Goal: Communication & Community: Answer question/provide support

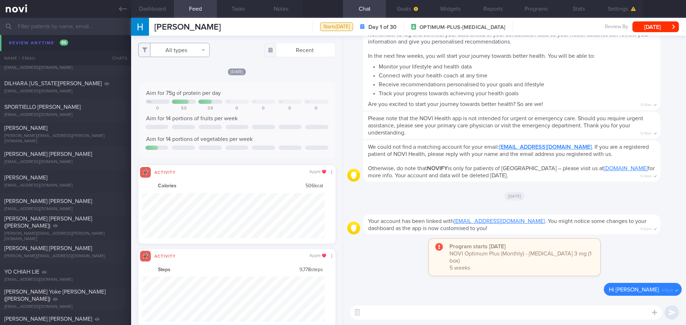
click at [202, 52] on button "All types" at bounding box center [173, 50] width 71 height 14
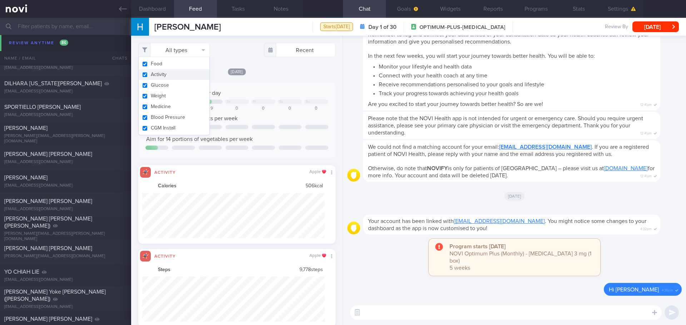
click at [176, 75] on button "Activity" at bounding box center [174, 74] width 71 height 11
checkbox input "false"
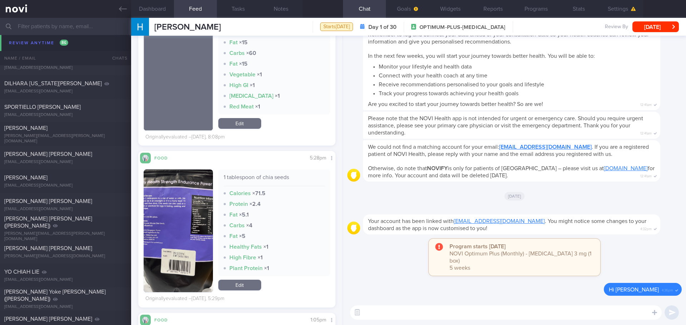
click at [201, 206] on button "button" at bounding box center [178, 231] width 69 height 123
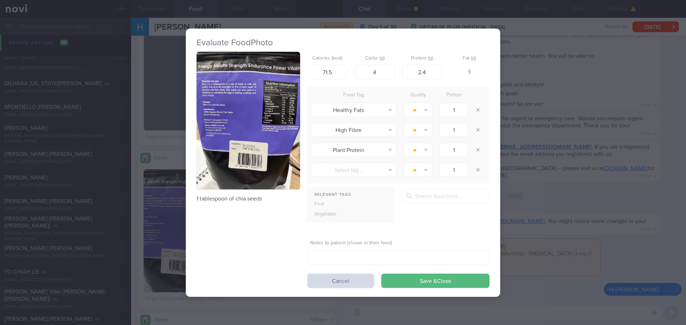
click at [246, 149] on button "button" at bounding box center [248, 121] width 104 height 138
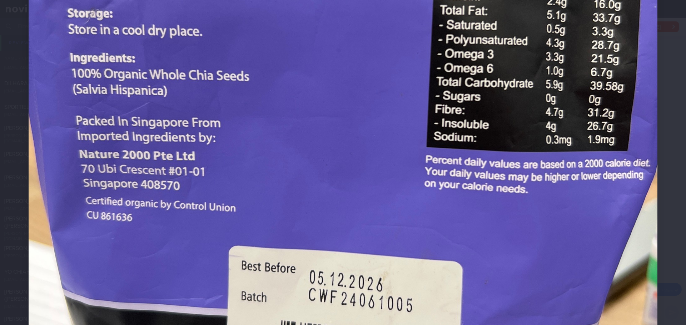
scroll to position [428, 0]
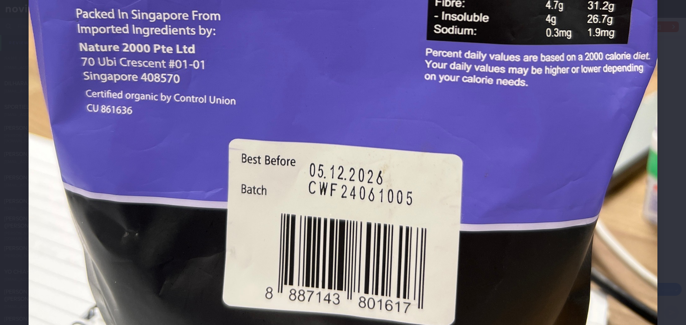
click at [667, 179] on div at bounding box center [343, 19] width 686 height 895
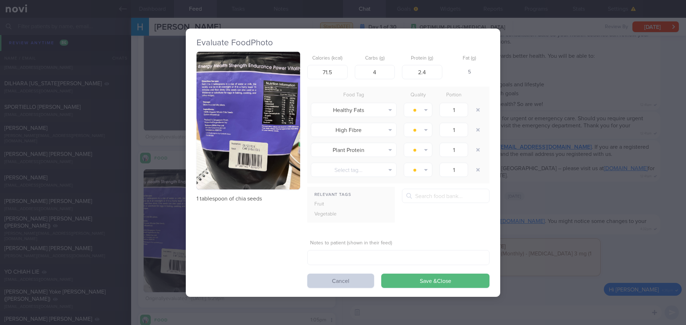
click at [316, 278] on button "Cancel" at bounding box center [340, 281] width 67 height 14
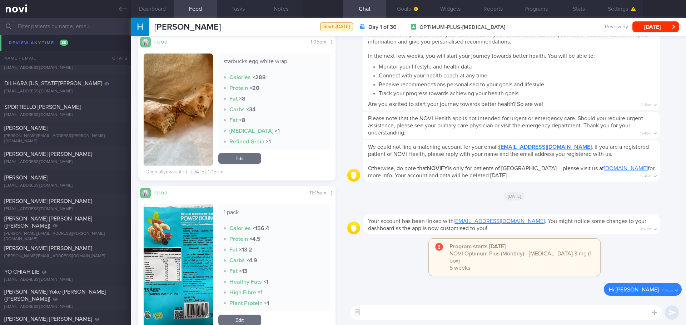
scroll to position [1071, 0]
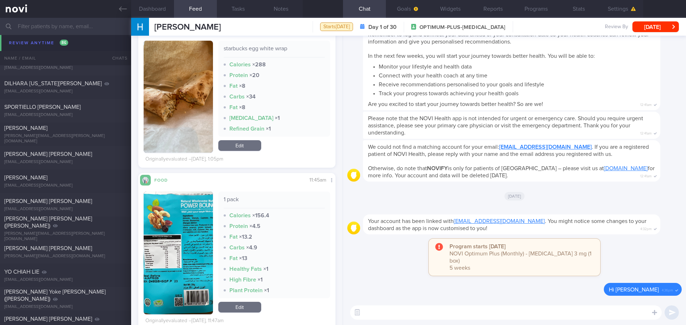
click at [182, 251] on button "button" at bounding box center [178, 253] width 69 height 123
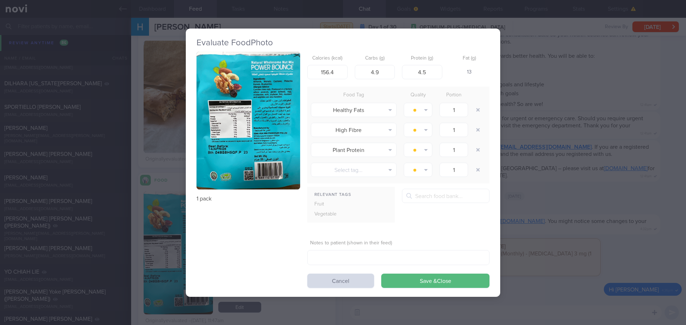
click at [230, 136] on button "button" at bounding box center [248, 121] width 104 height 138
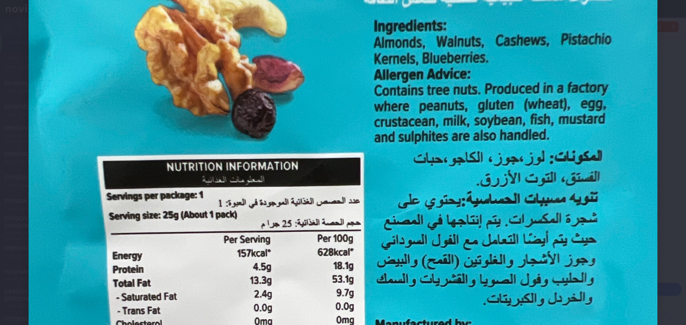
scroll to position [286, 0]
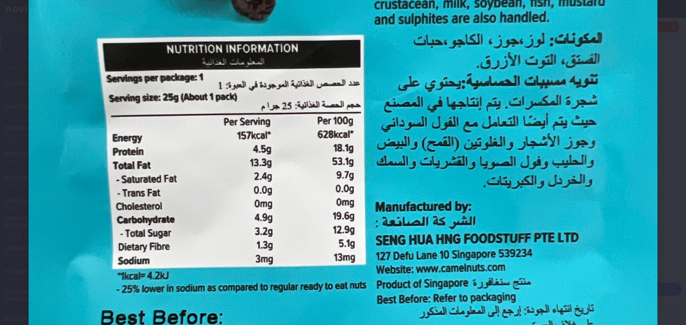
click at [663, 135] on div at bounding box center [343, 161] width 686 height 895
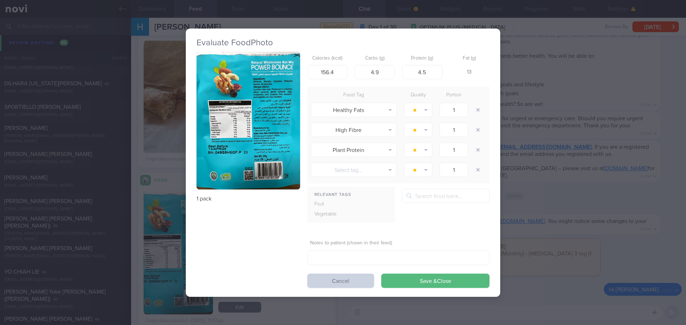
click at [342, 280] on button "Cancel" at bounding box center [340, 281] width 67 height 14
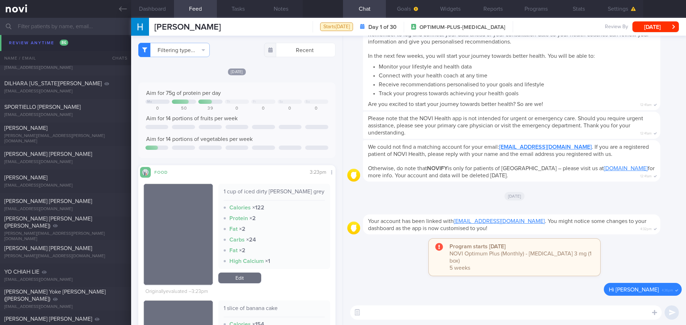
click at [374, 257] on div "Program starts today NOVI Optimum Plus (Monthly) - Rybelsus 3 mg (1 box) 5 weeks" at bounding box center [514, 261] width 334 height 44
click at [41, 40] on div "JAMES PHILLIP KING jamkin2019sg@gmail.com" at bounding box center [65, 40] width 131 height 14
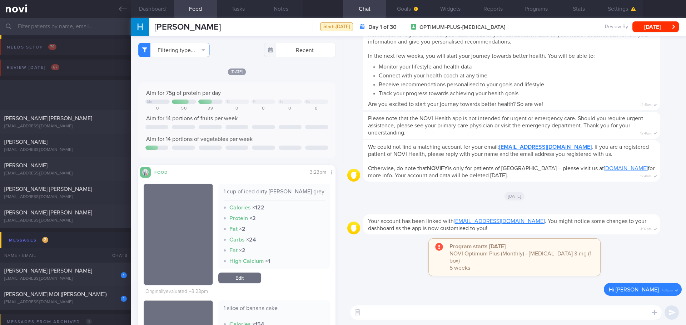
scroll to position [143, 0]
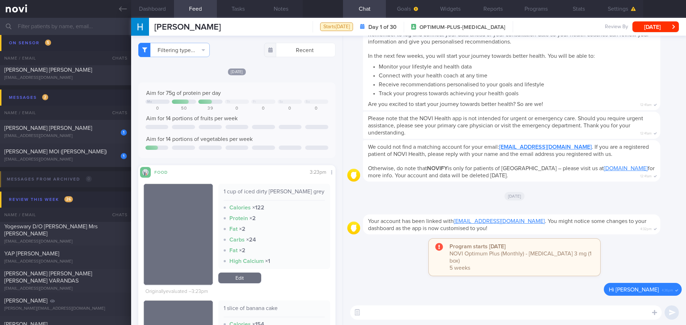
click at [447, 317] on textarea at bounding box center [505, 313] width 311 height 14
click at [381, 308] on textarea at bounding box center [505, 313] width 311 height 14
paste textarea "Hi XXX, Elizabeth here. It was nice speaking to you. I will be in touch with yo…"
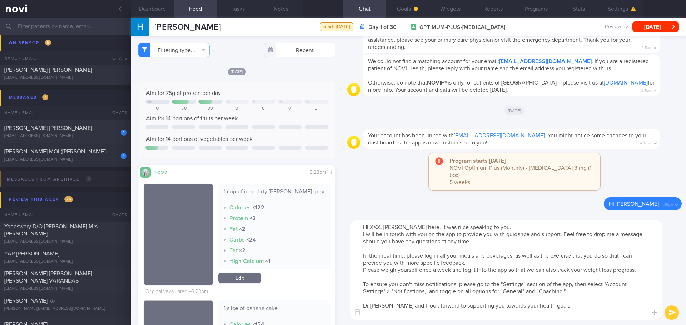
click at [380, 231] on textarea "Hi XXX, Elizabeth here. It was nice speaking to you. I will be in touch with yo…" at bounding box center [505, 270] width 311 height 100
click at [512, 246] on textarea "Hi Hui Xian, Elizabeth here. It was nice speaking to you. I will be in touch wi…" at bounding box center [505, 270] width 311 height 100
click at [513, 249] on textarea "Hi Hui Xian, Elizabeth here. It was nice speaking to you. I will be in touch wi…" at bounding box center [505, 270] width 311 height 100
click at [513, 259] on textarea "Hi Hui Xian, Elizabeth here. It was nice speaking to you. I will be in touch wi…" at bounding box center [505, 270] width 311 height 100
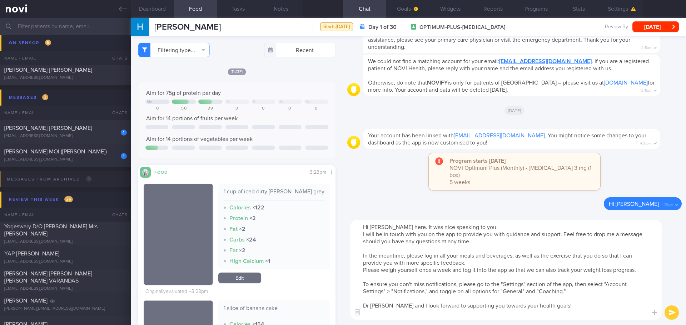
click at [512, 262] on textarea "Hi Hui Xian, Elizabeth here. It was nice speaking to you. I will be in touch wi…" at bounding box center [505, 270] width 311 height 100
click at [511, 263] on textarea "Hi Hui Xian, Elizabeth here. It was nice speaking to you. I will be in touch wi…" at bounding box center [505, 270] width 311 height 100
click at [506, 265] on textarea "Hi Hui Xian, Elizabeth here. It was nice speaking to you. I will be in touch wi…" at bounding box center [505, 270] width 311 height 100
drag, startPoint x: 640, startPoint y: 271, endPoint x: 362, endPoint y: 256, distance: 277.8
click at [362, 256] on textarea "Hi Hui Xian, Elizabeth here. It was nice speaking to you. I will be in touch wi…" at bounding box center [505, 270] width 311 height 100
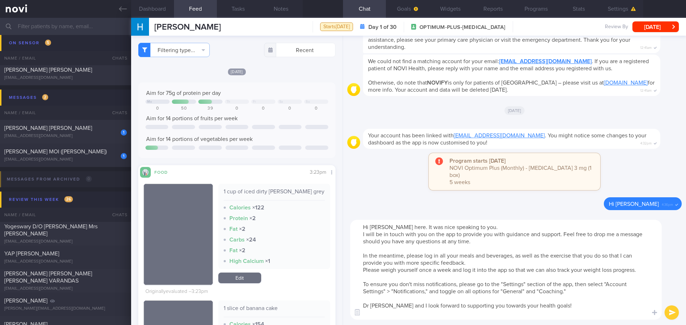
click at [450, 267] on textarea "Hi Hui Xian, Elizabeth here. It was nice speaking to you. I will be in touch wi…" at bounding box center [505, 270] width 311 height 100
drag, startPoint x: 635, startPoint y: 272, endPoint x: 359, endPoint y: 256, distance: 276.4
click at [360, 256] on textarea "Hi Hui Xian, Elizabeth here. It was nice speaking to you. I will be in touch wi…" at bounding box center [505, 270] width 311 height 100
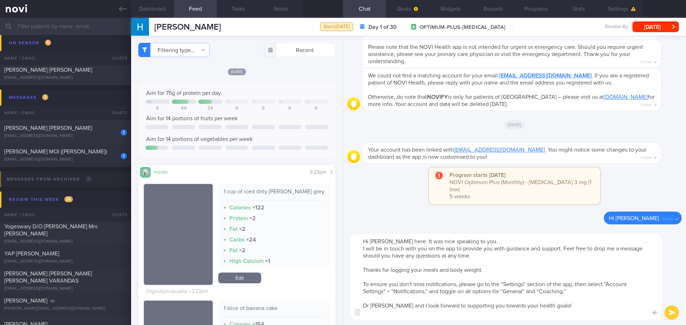
click at [465, 275] on textarea "Hi Hui Xian, Elizabeth here. It was nice speaking to you. I will be in touch wi…" at bounding box center [505, 277] width 311 height 86
click at [465, 276] on textarea "Hi Hui Xian, Elizabeth here. It was nice speaking to you. I will be in touch wi…" at bounding box center [505, 277] width 311 height 86
click at [476, 257] on textarea "Hi Hui Xian, Elizabeth here. It was nice speaking to you. I will be in touch wi…" at bounding box center [505, 277] width 311 height 86
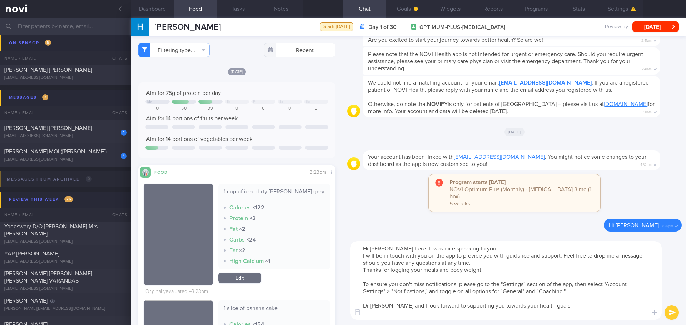
click at [485, 272] on textarea "Hi Hui Xian, Elizabeth here. It was nice speaking to you. I will be in touch wi…" at bounding box center [505, 280] width 311 height 79
click at [486, 271] on textarea "Hi Hui Xian, Elizabeth here. It was nice speaking to you. I will be in touch wi…" at bounding box center [505, 280] width 311 height 79
click at [382, 306] on textarea "Hi Hui Xian, Elizabeth here. It was nice speaking to you. I will be in touch wi…" at bounding box center [505, 280] width 311 height 79
click at [403, 312] on textarea "Hi Hui Xian, Elizabeth here. It was nice speaking to you. I will be in touch wi…" at bounding box center [505, 280] width 311 height 79
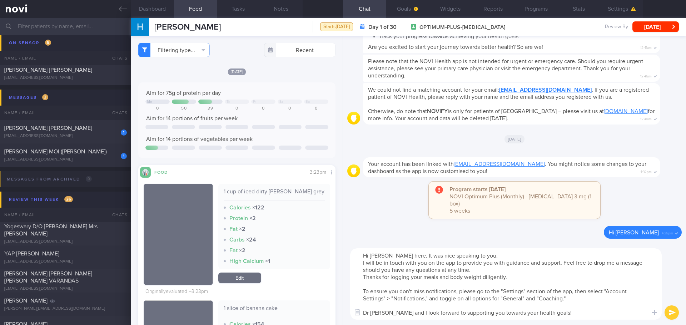
click at [578, 310] on textarea "Hi Hui Xian, Elizabeth here. It was nice speaking to you. I will be in touch wi…" at bounding box center [505, 284] width 311 height 71
type textarea "Hi Hui Xian, Elizabeth here. It was nice speaking to you. I will be in touch wi…"
click at [673, 312] on button "submit" at bounding box center [671, 313] width 14 height 14
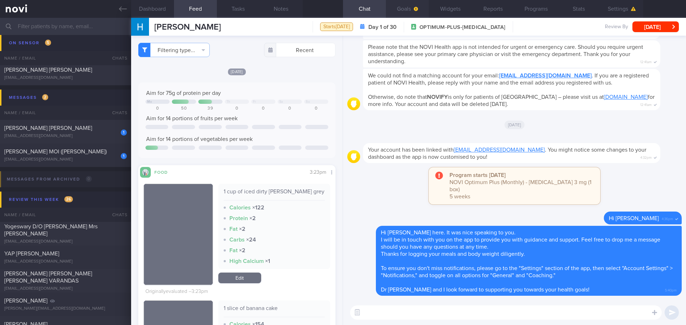
click at [395, 9] on button "Goals" at bounding box center [407, 9] width 43 height 18
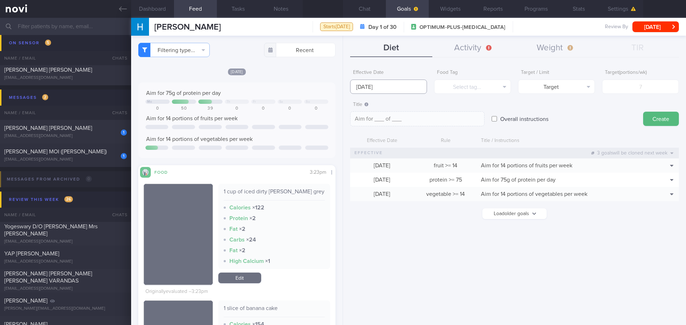
click at [384, 85] on input "[DATE]" at bounding box center [388, 87] width 77 height 14
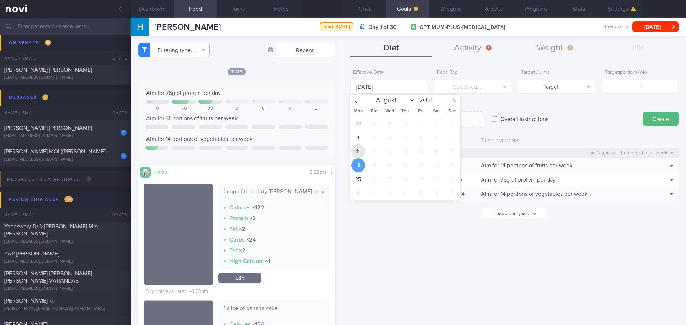
click at [360, 157] on span "11" at bounding box center [358, 152] width 14 height 14
type input "11 Aug 2025"
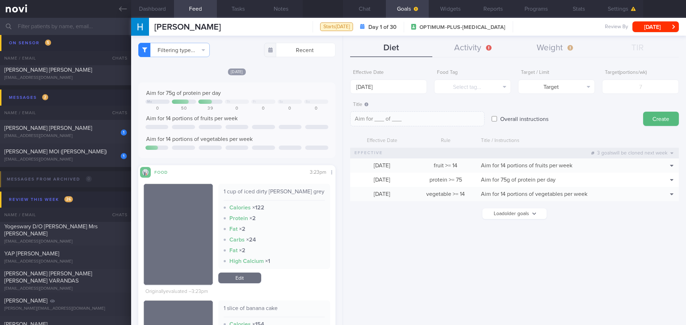
click at [503, 75] on label "Food Tag" at bounding box center [472, 73] width 71 height 6
click at [502, 85] on button "Select tag..." at bounding box center [472, 87] width 77 height 14
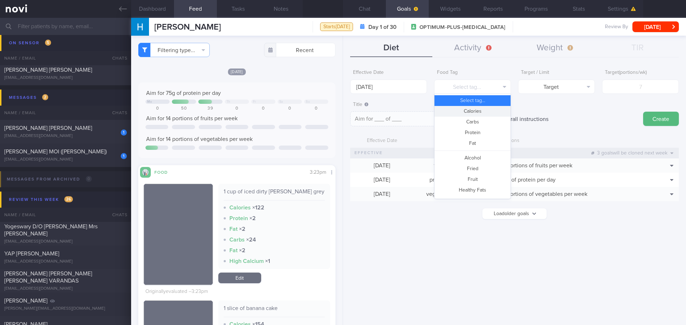
click at [485, 111] on button "Calories" at bounding box center [472, 111] width 76 height 11
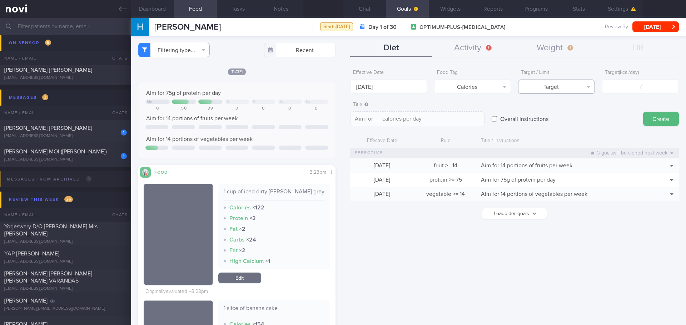
click at [557, 91] on button "Target" at bounding box center [556, 87] width 77 height 14
click at [563, 110] on button "Limit" at bounding box center [556, 111] width 76 height 11
type textarea "Keep to __ calories per day"
click at [632, 89] on input "number" at bounding box center [640, 87] width 77 height 14
type input "1"
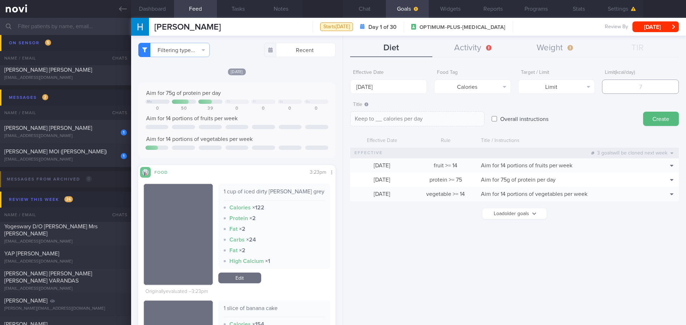
type textarea "Keep to 1 calories per day"
type input "152"
type textarea "Keep to 152 calories per day"
type input "1520"
type textarea "Keep to 1520 calories per day"
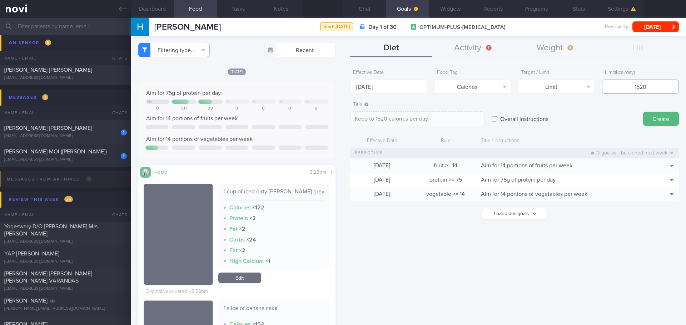
type input "15200"
type textarea "Keep to 15200 calories per day"
type input "1520"
type textarea "Keep to 1520 calories per day"
type input "152"
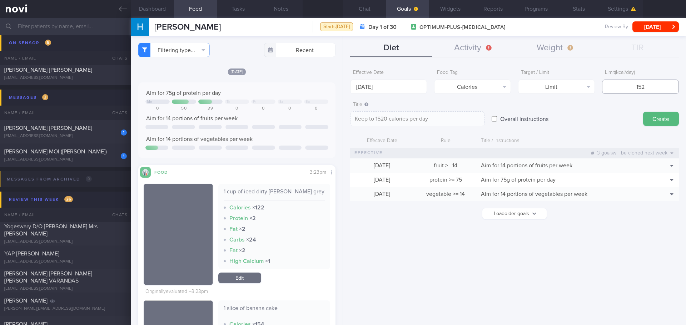
type textarea "Keep to 152 calories per day"
type input "15"
type textarea "Keep to 15 calories per day"
type input "1"
type textarea "Keep to 1 calories per day"
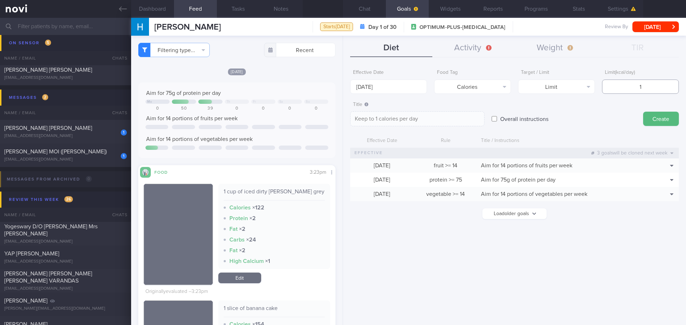
type input "12"
type textarea "Keep to 12 calories per day"
type input "120"
type textarea "Keep to 120 calories per day"
type input "1200"
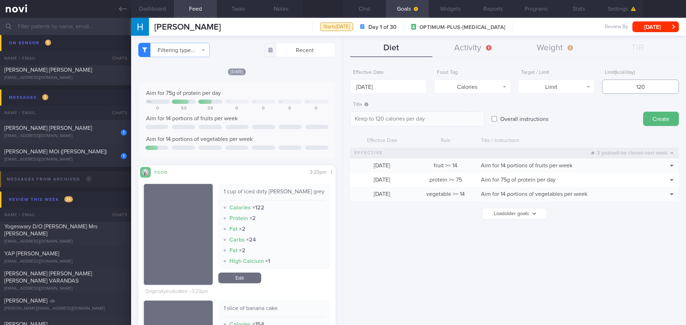
type textarea "Keep to 1200 calories per day"
type input "1200"
click at [655, 120] on button "Create" at bounding box center [661, 119] width 36 height 14
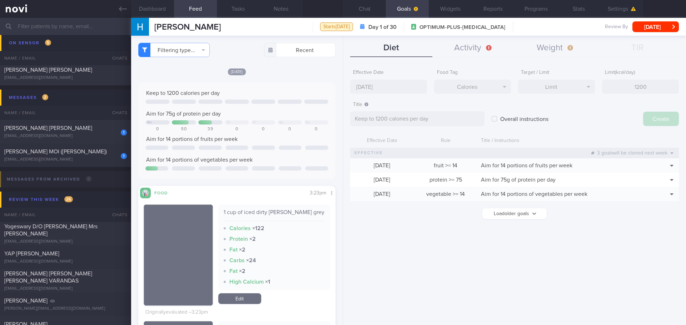
type input "[DATE]"
type textarea "Aim for ___ of ___"
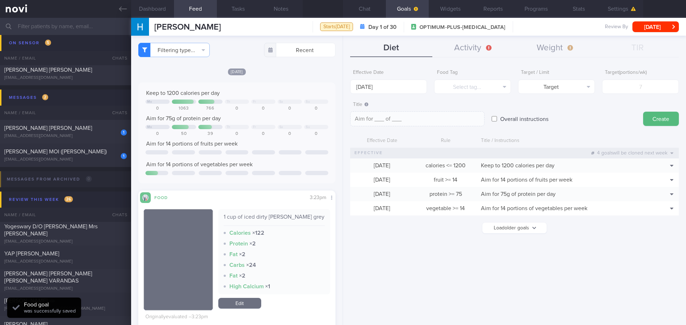
click at [610, 243] on div "Effective Date 18 Aug 2025 Food Tag Select tag... Select tag... Calories Carbs …" at bounding box center [514, 193] width 343 height 265
click at [376, 90] on input "[DATE]" at bounding box center [388, 87] width 77 height 14
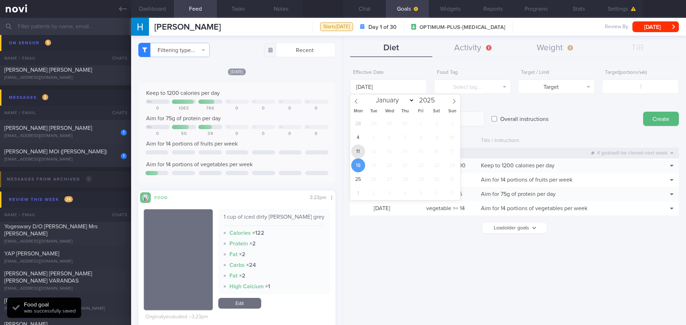
click at [356, 153] on span "11" at bounding box center [358, 152] width 14 height 14
type input "11 Aug 2025"
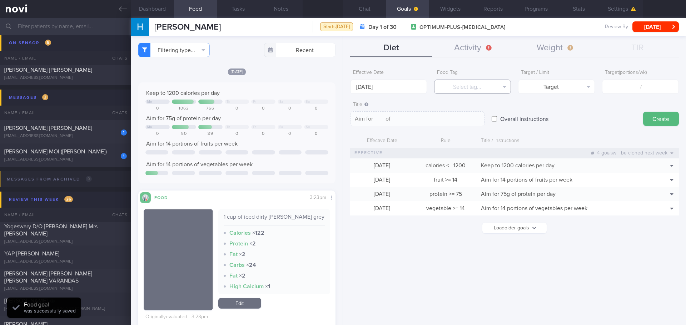
click at [460, 89] on button "Select tag..." at bounding box center [472, 87] width 77 height 14
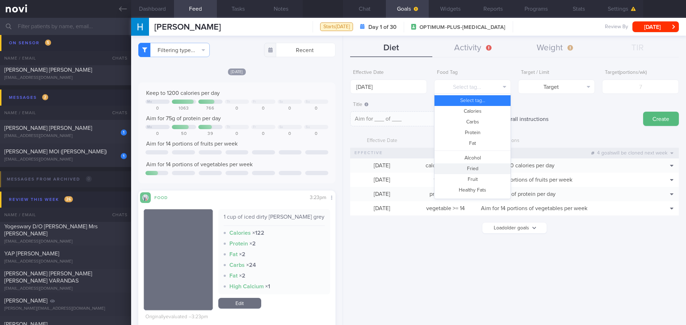
click at [478, 169] on button "Fried" at bounding box center [472, 169] width 76 height 11
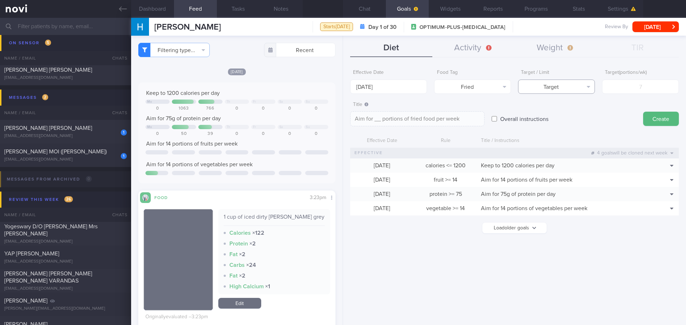
click at [564, 83] on button "Target" at bounding box center [556, 87] width 77 height 14
click at [566, 109] on button "Limit" at bounding box center [556, 111] width 76 height 11
type textarea "Keep to __ portions of fried food per week"
click at [662, 82] on input "number" at bounding box center [640, 87] width 77 height 14
type input "3"
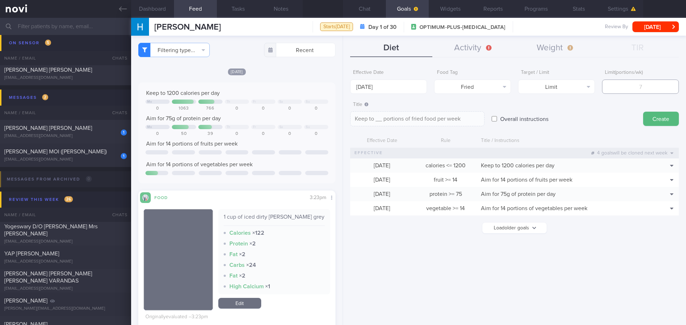
type textarea "Keep to 3 portions of fried food per week"
type input "3"
click at [656, 114] on button "Create" at bounding box center [661, 119] width 36 height 14
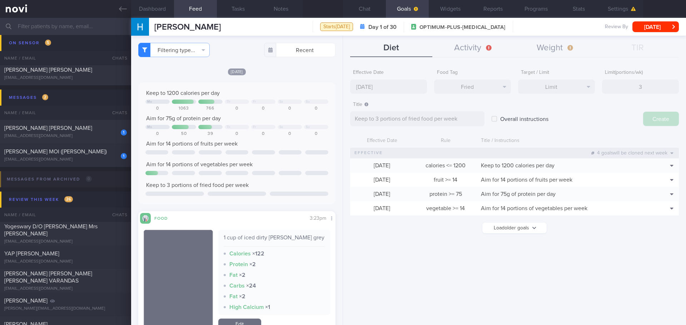
type input "[DATE]"
type textarea "Aim for ___ of ___"
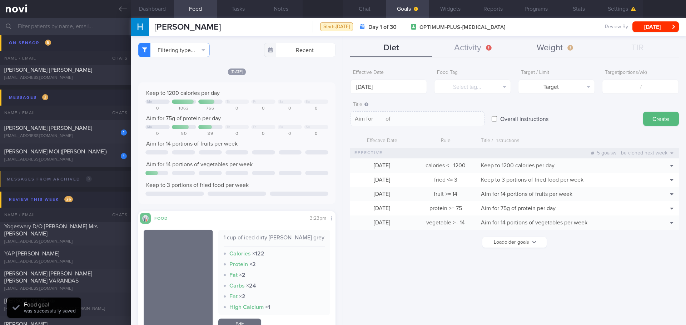
click at [568, 48] on button "Weight" at bounding box center [555, 48] width 82 height 18
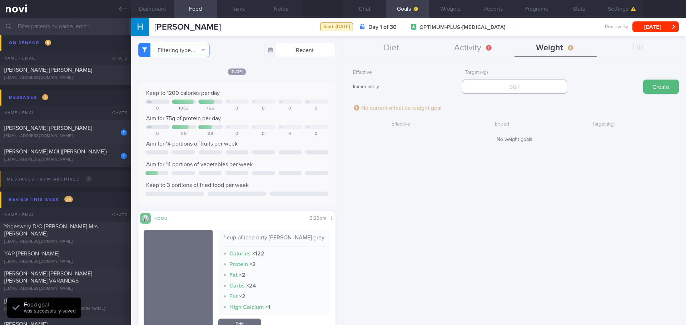
click at [507, 89] on input "number" at bounding box center [514, 87] width 105 height 14
type input "62"
click at [646, 86] on button "Create" at bounding box center [661, 87] width 36 height 14
click at [478, 55] on button "Activity" at bounding box center [473, 48] width 82 height 18
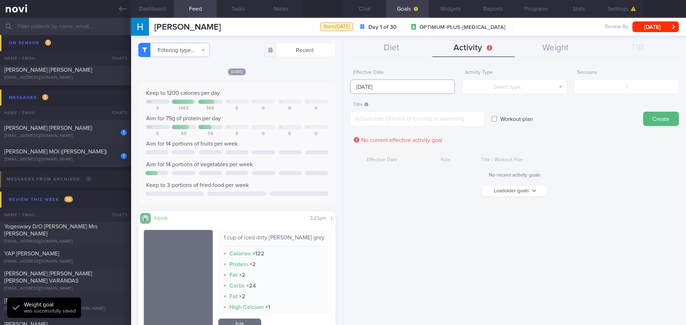
click at [376, 87] on input "[DATE]" at bounding box center [402, 87] width 105 height 14
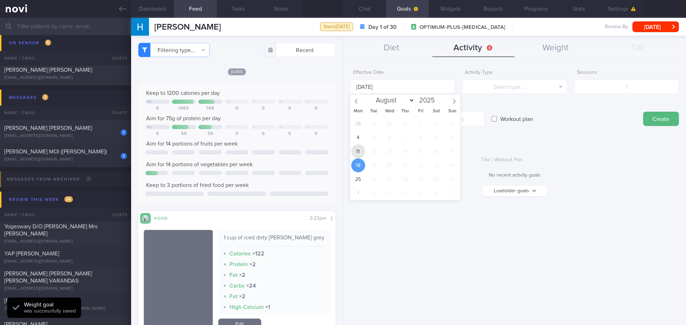
click at [357, 155] on span "11" at bounding box center [358, 152] width 14 height 14
type input "11 Aug 2025"
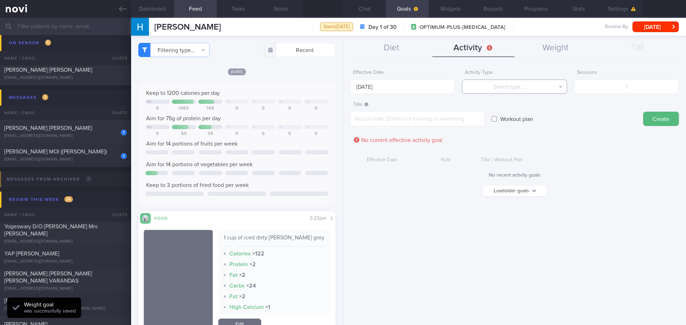
click at [502, 87] on button "Select type..." at bounding box center [514, 87] width 105 height 14
click at [513, 124] on button "Sessions" at bounding box center [514, 122] width 104 height 11
click at [612, 90] on input "number" at bounding box center [626, 87] width 105 height 14
type input "3"
click at [454, 120] on textarea at bounding box center [417, 118] width 134 height 15
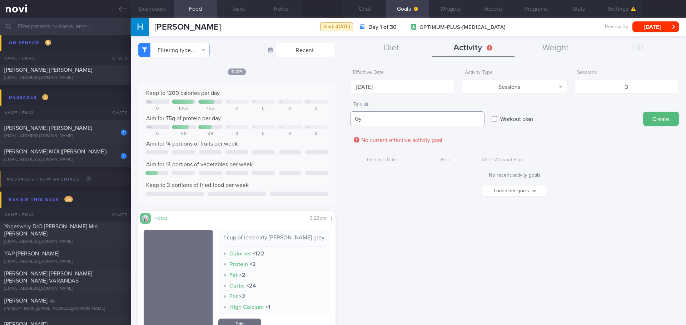
type textarea "G"
type textarea "Cardio + strength training 2-3x/week"
click at [573, 131] on form "Effective Date 11 Aug 2025 Activity Type Sessions Select type... Duration Sessi…" at bounding box center [514, 134] width 328 height 137
click at [647, 119] on button "Create" at bounding box center [661, 119] width 36 height 14
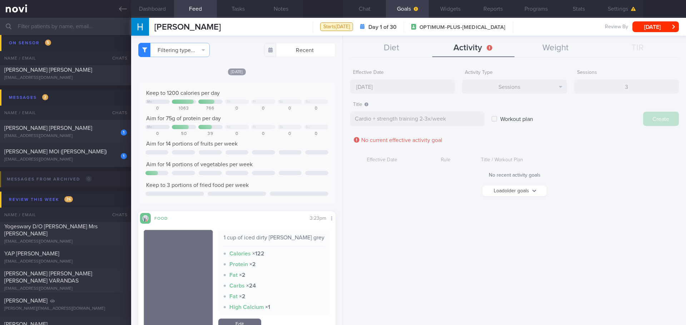
type input "[DATE]"
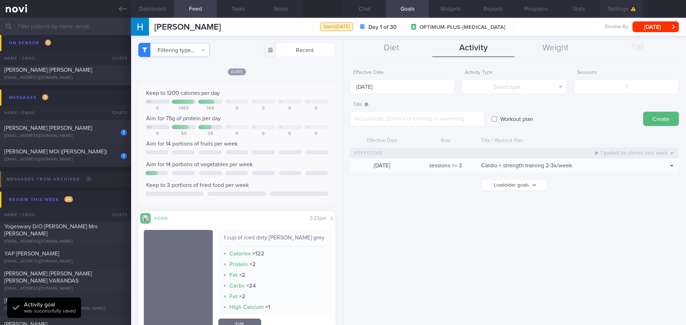
click at [612, 15] on button "Settings" at bounding box center [621, 9] width 43 height 18
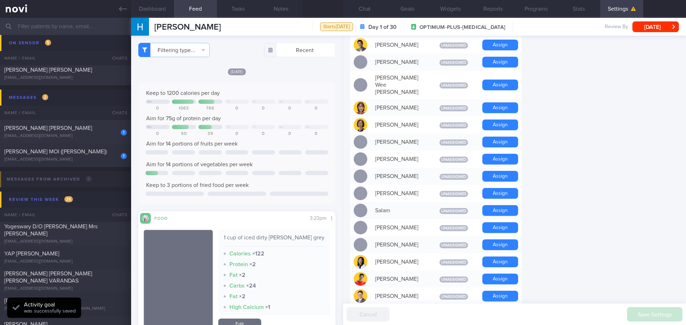
click at [566, 139] on form "Profile Display Name TEE HUI XIAN Email teehuixian@gmail.com Login Method Googl…" at bounding box center [514, 67] width 328 height 850
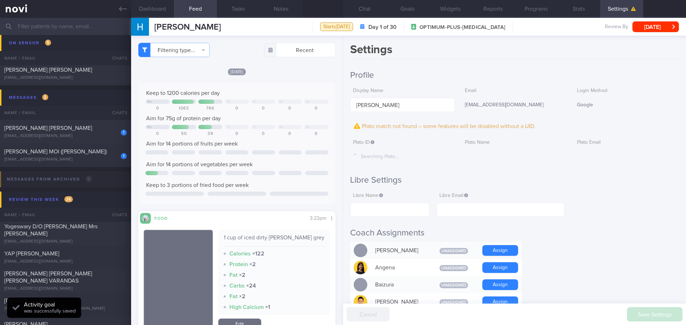
drag, startPoint x: 510, startPoint y: 157, endPoint x: 522, endPoint y: 166, distance: 15.4
click at [510, 157] on div at bounding box center [514, 154] width 105 height 9
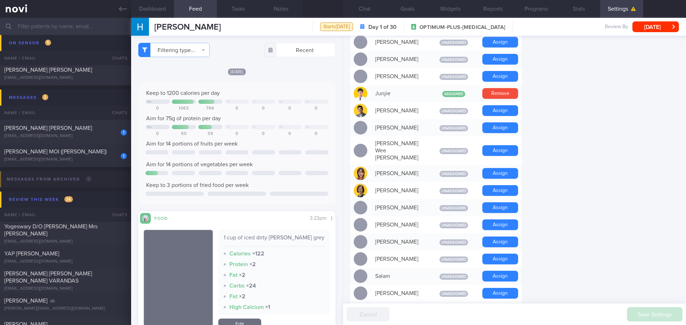
scroll to position [357, 0]
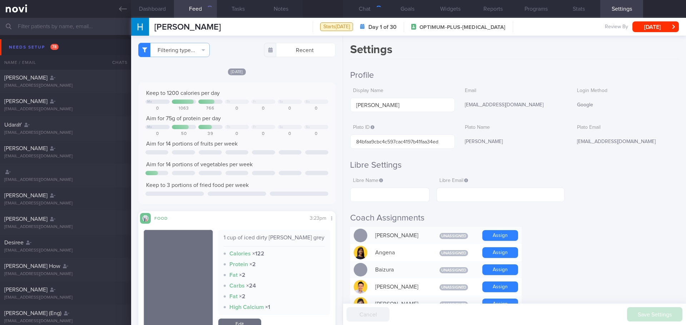
click at [371, 13] on button "Chat" at bounding box center [364, 9] width 43 height 18
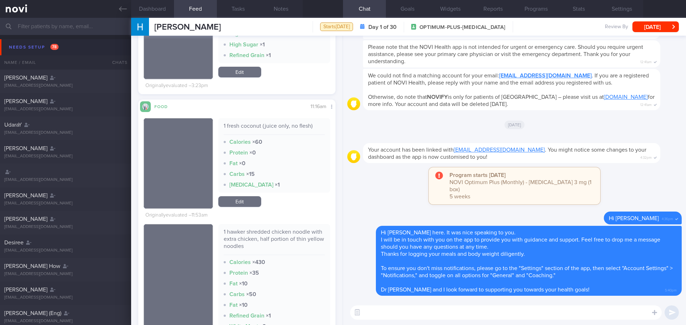
scroll to position [500, 0]
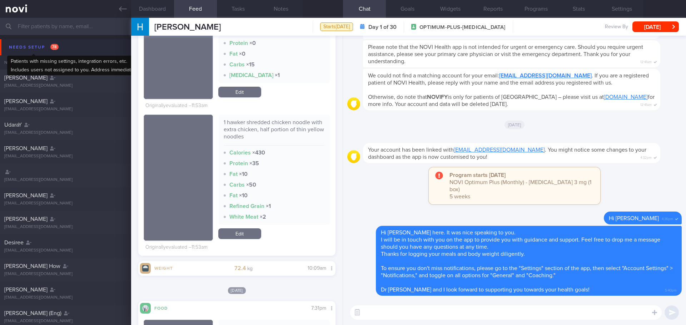
click at [23, 47] on div "Needs setup 78" at bounding box center [33, 47] width 53 height 10
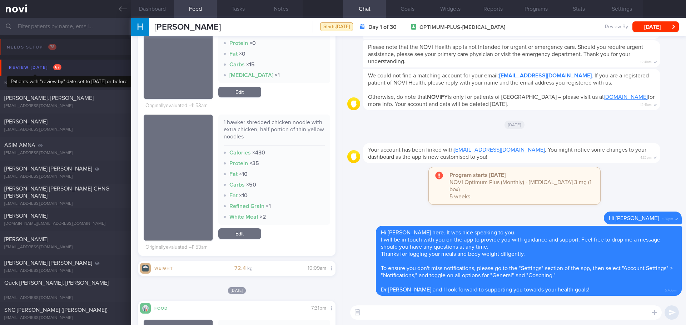
click at [46, 69] on div "Review [DATE] 67" at bounding box center [35, 68] width 56 height 10
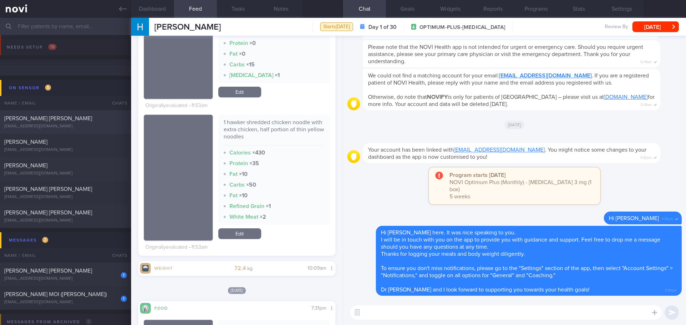
scroll to position [107, 0]
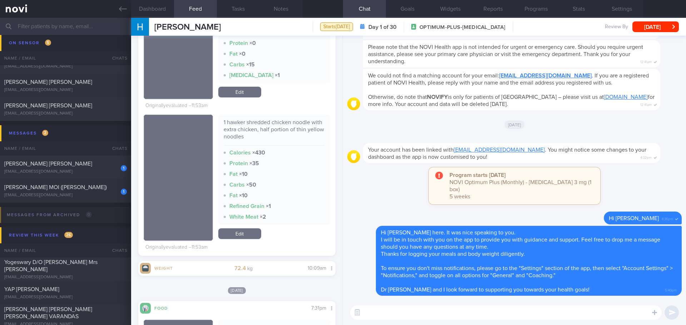
click at [384, 317] on textarea at bounding box center [505, 313] width 311 height 14
type textarea "H"
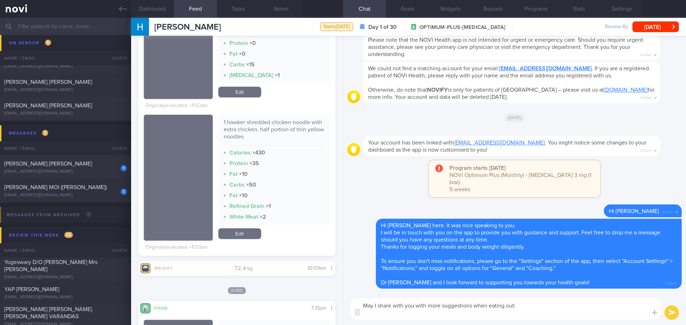
scroll to position [0, 0]
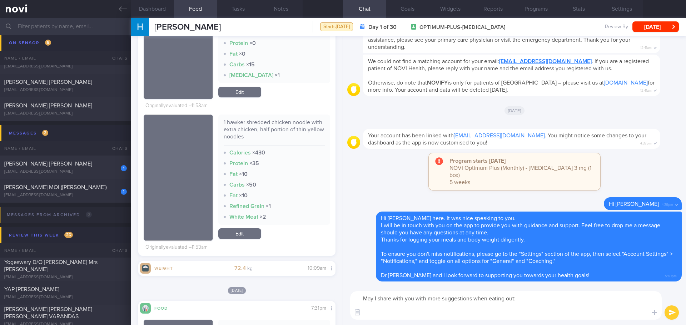
paste textarea "Loremipsu dolo sitamet Consect adi elit: Seddo eius temp incidid utl etdo ma al…"
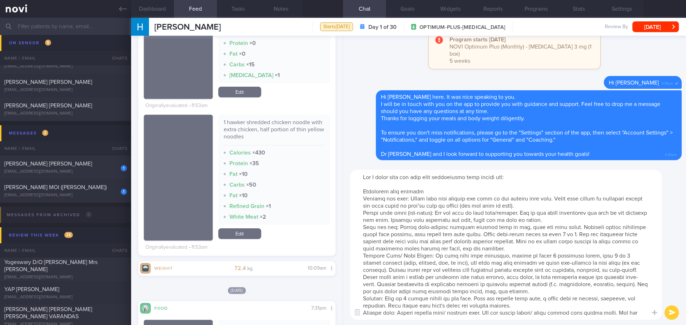
drag, startPoint x: 430, startPoint y: 191, endPoint x: 363, endPoint y: 189, distance: 67.5
click at [363, 189] on textarea at bounding box center [505, 245] width 311 height 150
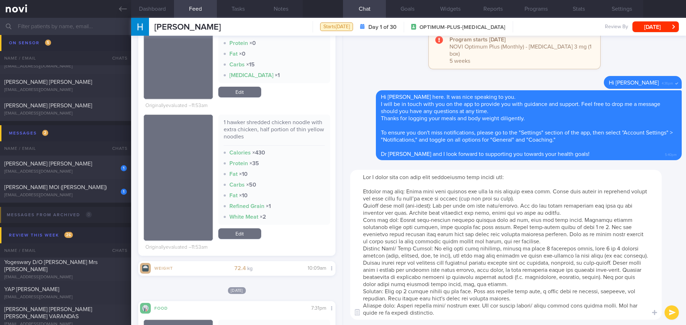
click at [442, 177] on textarea at bounding box center [505, 245] width 311 height 150
click at [365, 191] on textarea at bounding box center [505, 245] width 311 height 150
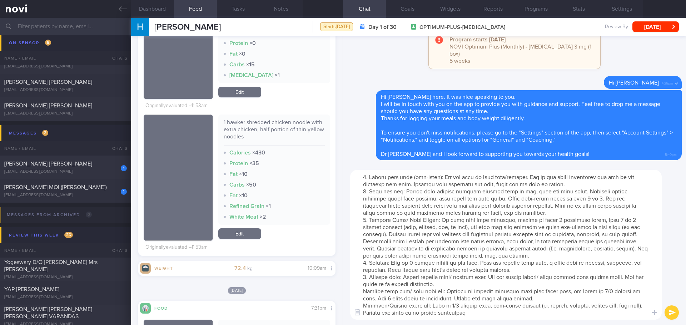
scroll to position [36, 0]
click at [363, 287] on textarea at bounding box center [505, 245] width 311 height 150
click at [361, 301] on textarea at bounding box center [505, 245] width 311 height 150
click at [393, 313] on textarea at bounding box center [505, 245] width 311 height 150
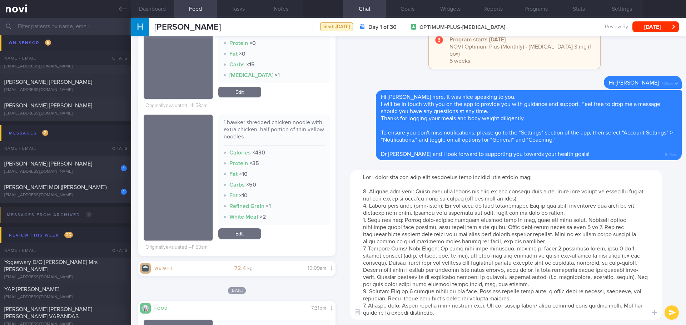
click at [537, 199] on textarea at bounding box center [505, 245] width 311 height 150
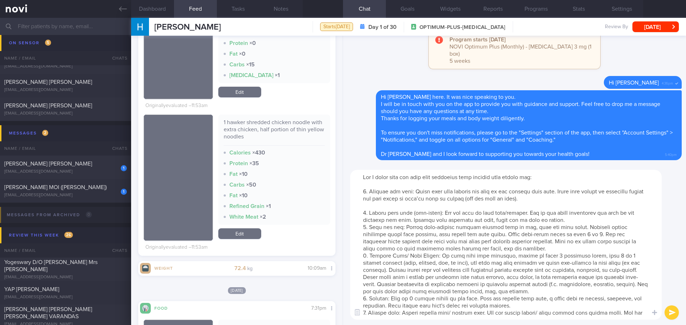
click at [573, 219] on textarea at bounding box center [505, 245] width 311 height 150
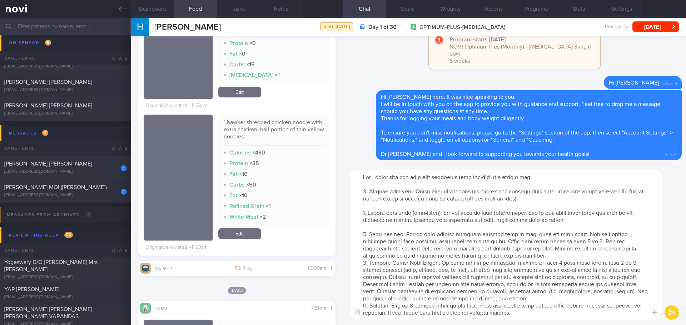
click at [519, 257] on textarea at bounding box center [505, 245] width 311 height 150
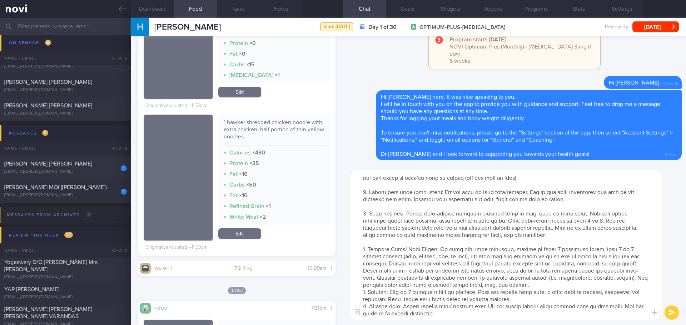
scroll to position [36, 0]
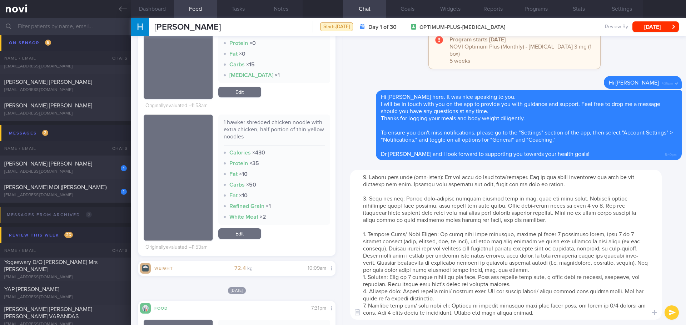
click at [534, 268] on textarea at bounding box center [505, 245] width 311 height 150
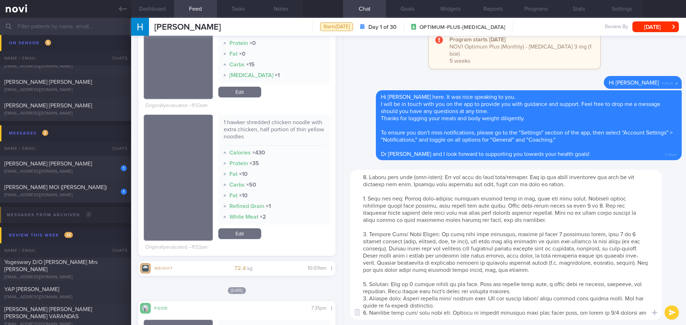
click at [539, 292] on textarea at bounding box center [505, 245] width 311 height 150
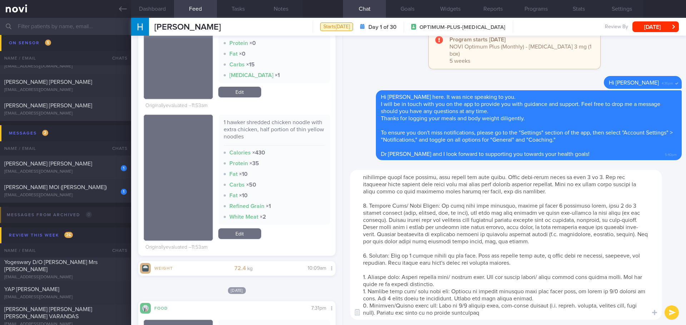
scroll to position [71, 0]
click at [468, 278] on textarea at bounding box center [505, 245] width 311 height 150
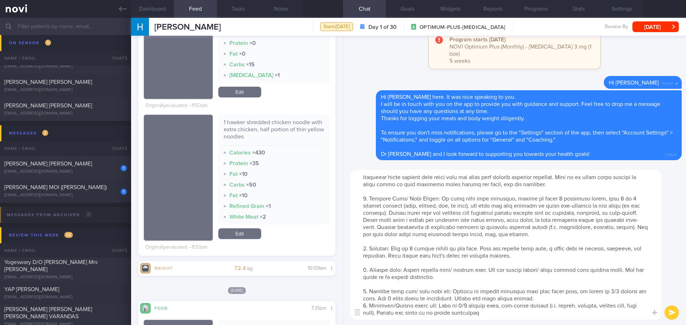
click at [415, 249] on textarea at bounding box center [505, 245] width 311 height 150
click at [523, 298] on textarea at bounding box center [505, 245] width 311 height 150
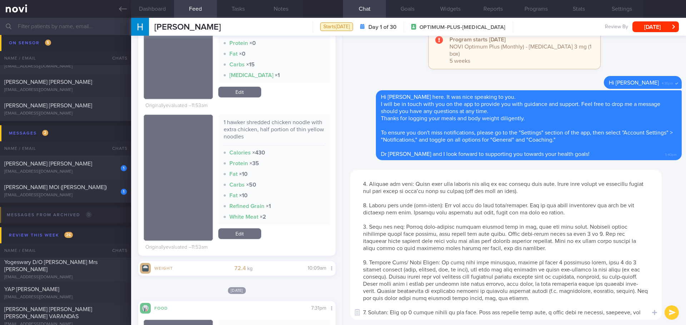
scroll to position [0, 0]
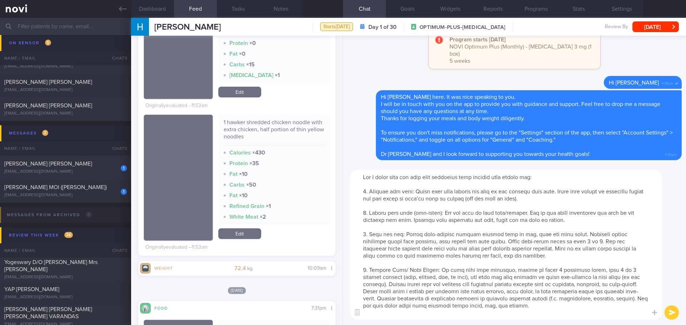
drag, startPoint x: 411, startPoint y: 190, endPoint x: 470, endPoint y: 192, distance: 59.0
click at [470, 192] on textarea at bounding box center [505, 245] width 311 height 150
click at [554, 200] on textarea at bounding box center [505, 245] width 311 height 150
click at [426, 177] on textarea at bounding box center [505, 245] width 311 height 150
click at [505, 232] on textarea at bounding box center [505, 245] width 311 height 150
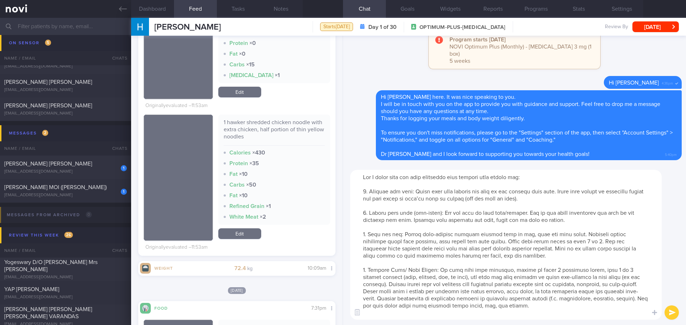
type textarea "Lor I dolor sita con adip elitseddo eius tempori utla etdolo mag: 1. Aliquae ad…"
click at [670, 309] on button "submit" at bounding box center [671, 313] width 14 height 14
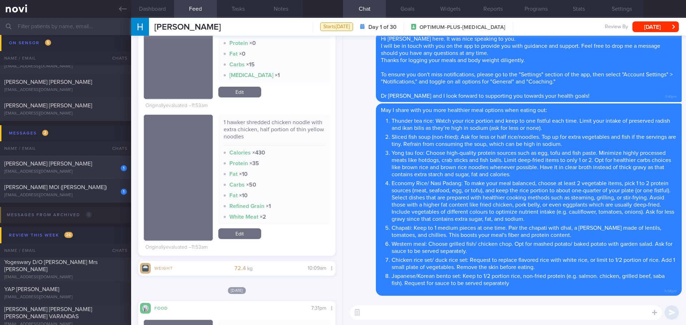
click at [56, 162] on span "[PERSON_NAME] [PERSON_NAME]" at bounding box center [48, 164] width 88 height 6
type input "next appt [DATE]"
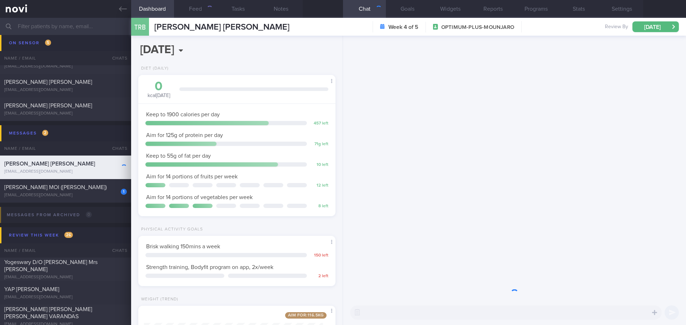
scroll to position [100, 179]
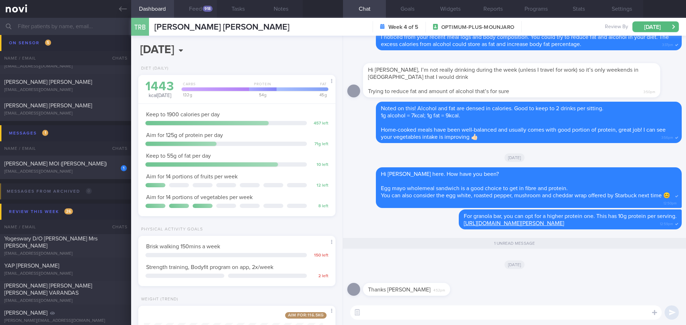
click at [203, 10] on button "Feed 918" at bounding box center [195, 9] width 43 height 18
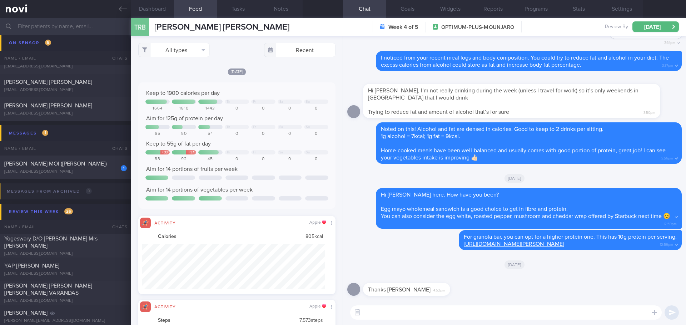
scroll to position [45, 183]
click at [169, 50] on button "All types" at bounding box center [173, 50] width 71 height 14
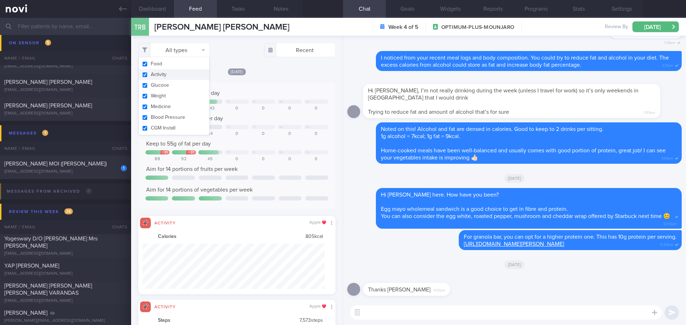
click at [170, 75] on button "Activity" at bounding box center [174, 74] width 71 height 11
checkbox input "false"
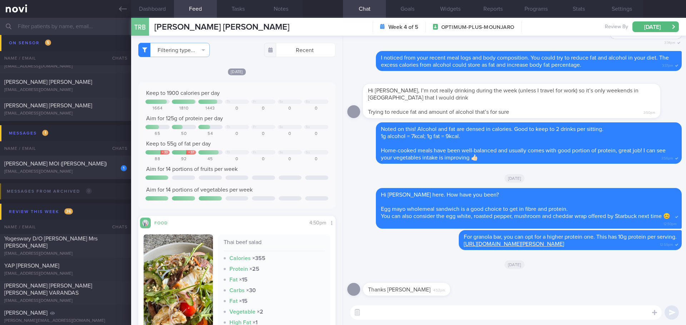
click at [393, 313] on textarea at bounding box center [505, 313] width 311 height 14
type textarea "N"
click at [408, 312] on textarea "You are welcome, [PERSON_NAME]" at bounding box center [505, 313] width 311 height 14
click at [567, 312] on textarea "You are welcome, [PERSON_NAME]" at bounding box center [505, 313] width 311 height 14
type textarea "You are welcome, [PERSON_NAME]."
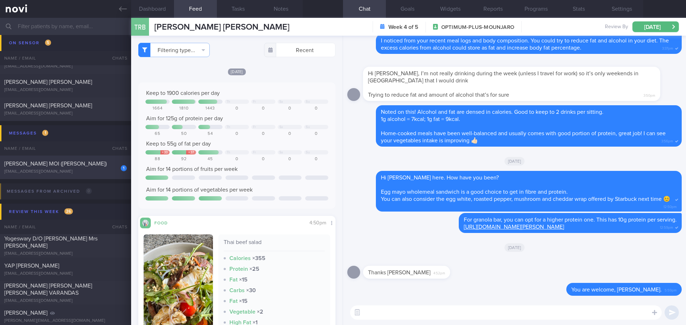
click at [40, 170] on div "[EMAIL_ADDRESS][DOMAIN_NAME]" at bounding box center [65, 171] width 122 height 5
type input "[DATE]"
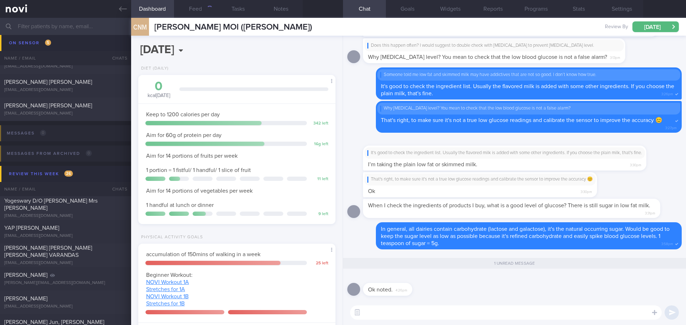
click at [390, 315] on textarea at bounding box center [505, 313] width 311 height 14
type textarea "👍🏻👍🏻"
click at [677, 313] on button "submit" at bounding box center [671, 313] width 14 height 14
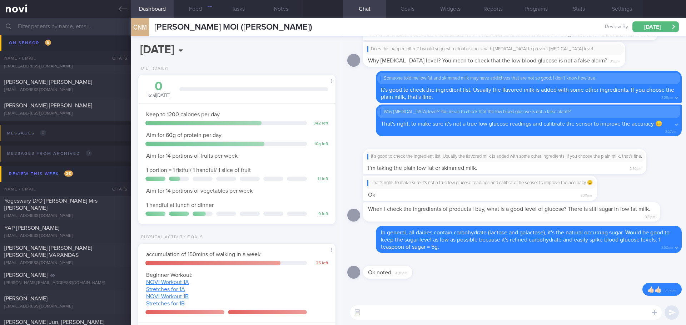
click at [89, 27] on input "text" at bounding box center [343, 26] width 686 height 17
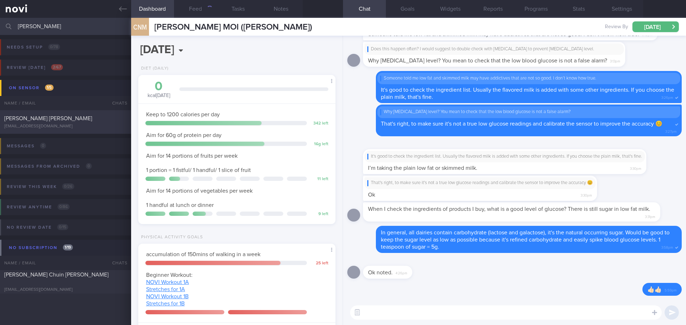
type input "[PERSON_NAME]"
click at [93, 118] on div "[PERSON_NAME] [PERSON_NAME]" at bounding box center [64, 118] width 121 height 7
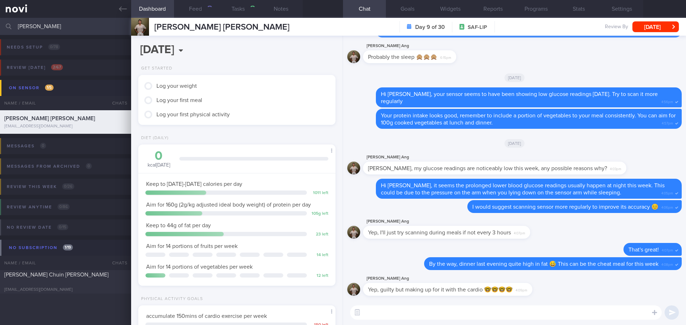
scroll to position [100, 179]
click at [396, 310] on textarea at bounding box center [505, 313] width 311 height 14
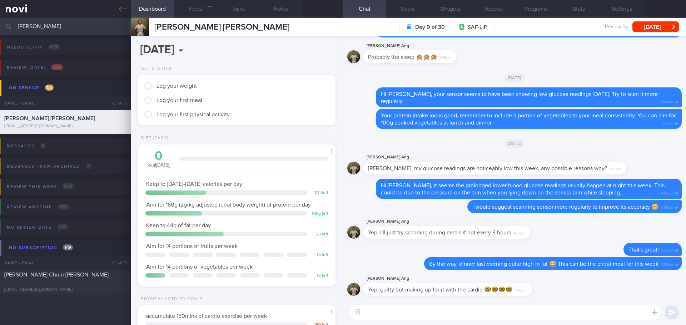
scroll to position [91, 182]
click at [396, 310] on textarea at bounding box center [505, 313] width 311 height 14
type textarea "O"
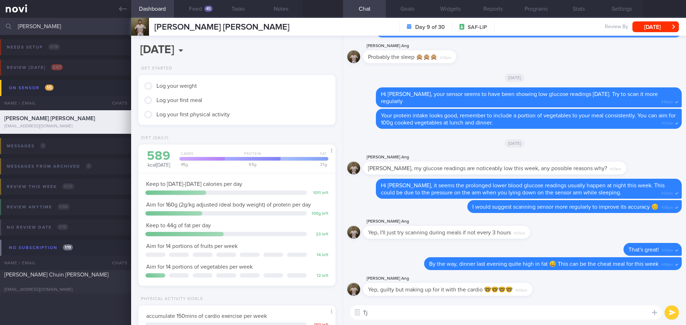
type textarea "T"
type textarea "S"
type textarea "That's a good plan! How much cardio did you manage to do? 💪🏻"
click at [668, 310] on button "submit" at bounding box center [671, 313] width 14 height 14
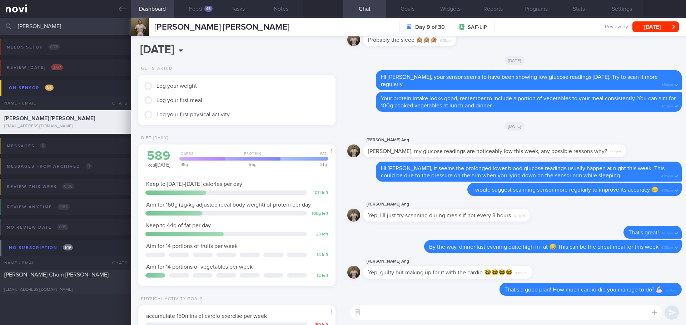
drag, startPoint x: 44, startPoint y: 25, endPoint x: 1, endPoint y: 29, distance: 43.4
click at [1, 29] on div "[PERSON_NAME] Assigned patients Assigned patients All active patients Archived …" at bounding box center [343, 26] width 686 height 17
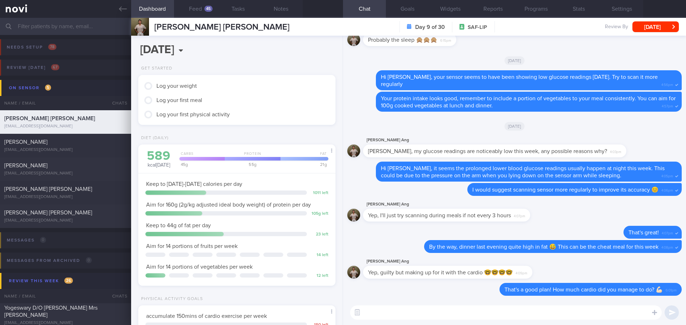
click at [643, 21] on div "[PERSON_NAME] [PERSON_NAME] [PERSON_NAME] [PERSON_NAME] [EMAIL_ADDRESS][DOMAIN_…" at bounding box center [408, 27] width 554 height 18
click at [633, 29] on button "[DATE]" at bounding box center [655, 26] width 46 height 11
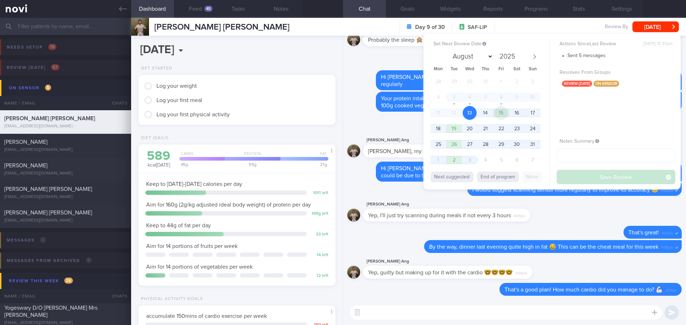
click at [499, 116] on span "15" at bounding box center [501, 113] width 14 height 14
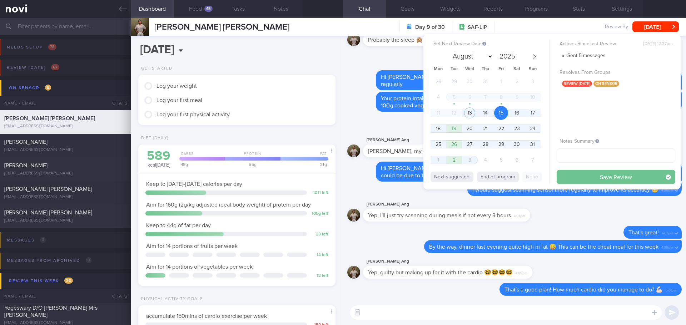
click at [585, 181] on button "Save Review" at bounding box center [615, 177] width 119 height 14
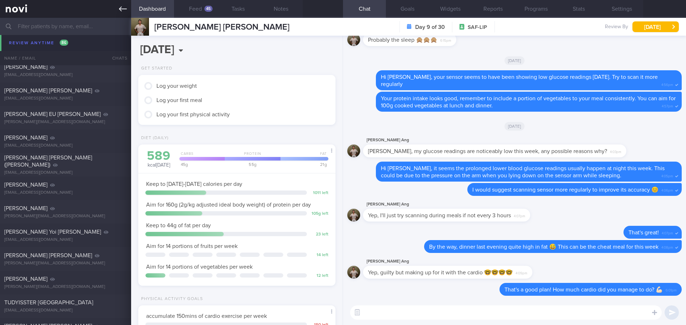
scroll to position [2034, 0]
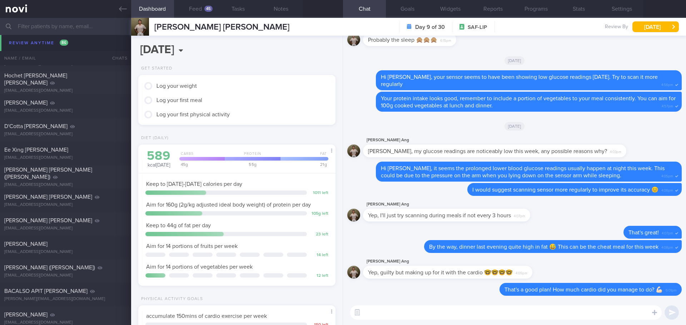
click at [44, 42] on div "[DOMAIN_NAME][EMAIL_ADDRESS][DOMAIN_NAME]" at bounding box center [65, 39] width 122 height 5
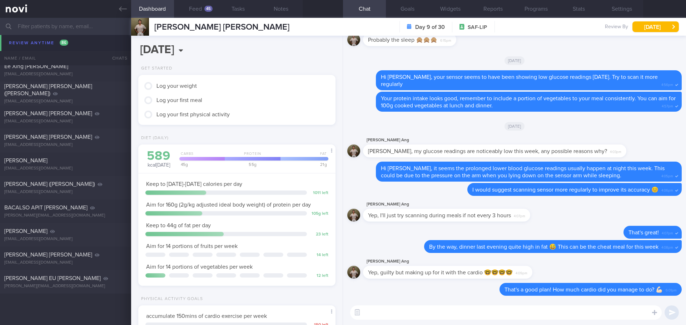
scroll to position [1963, 0]
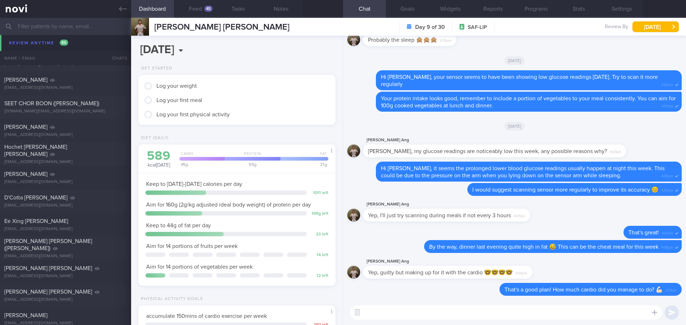
click at [57, 31] on input "text" at bounding box center [343, 26] width 686 height 17
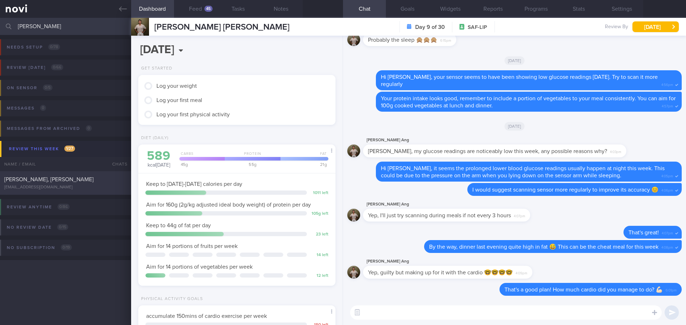
type input "[PERSON_NAME]"
click at [75, 180] on div "[PERSON_NAME], [PERSON_NAME]" at bounding box center [64, 179] width 121 height 7
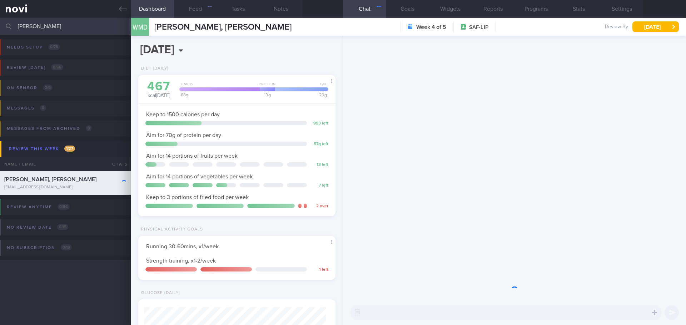
scroll to position [91, 182]
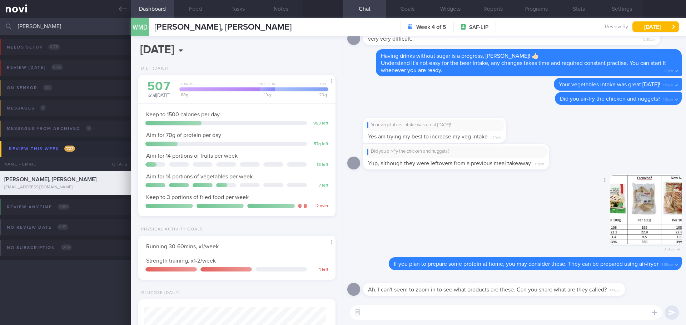
click at [620, 210] on button "button" at bounding box center [645, 209] width 71 height 71
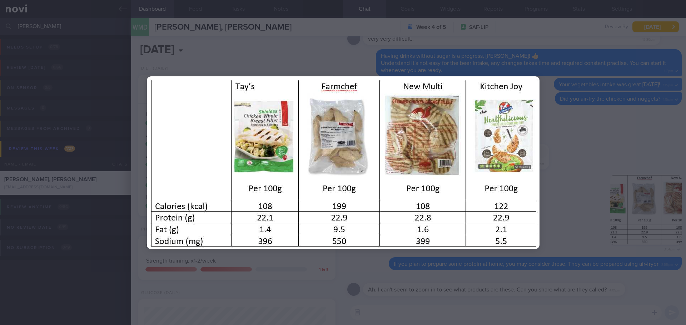
click at [553, 125] on div at bounding box center [343, 162] width 450 height 325
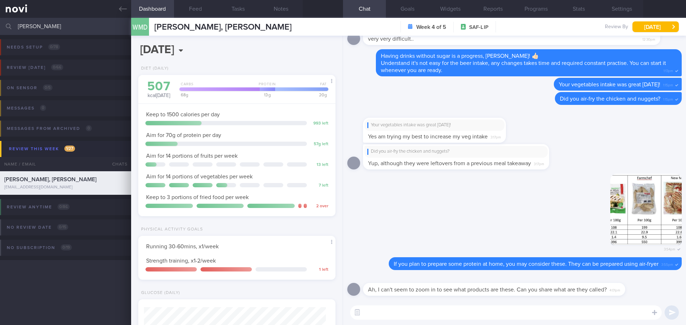
click at [427, 311] on textarea at bounding box center [505, 313] width 311 height 14
type textarea "Sorry about that.."
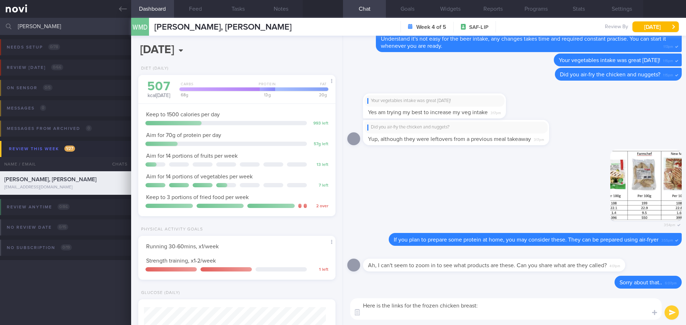
scroll to position [0, 0]
paste textarea "Tay’s [URL][DOMAIN_NAME] New Multi [URL][DOMAIN_NAME] Kitchen Joy [URL][DOMAIN_…"
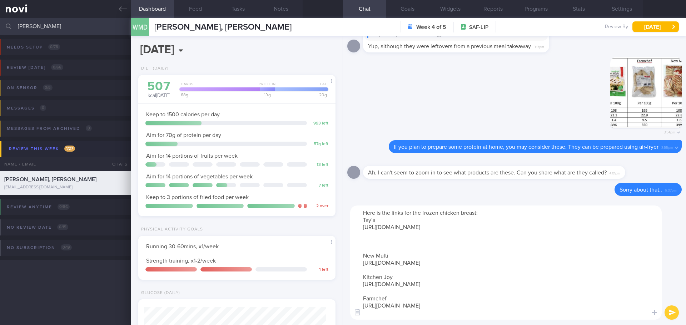
click at [395, 249] on textarea "Here is the links for the frozen chicken breast: Tay’s [URL][DOMAIN_NAME] New M…" at bounding box center [505, 263] width 311 height 114
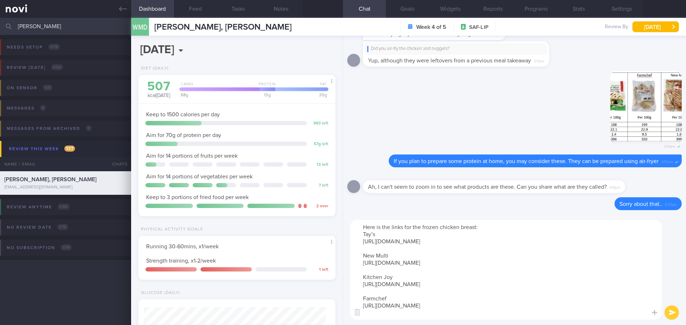
click at [403, 260] on textarea "Here is the links for the frozen chicken breast: Tay’s [URL][DOMAIN_NAME] New M…" at bounding box center [505, 270] width 311 height 100
drag, startPoint x: 420, startPoint y: 307, endPoint x: 430, endPoint y: 311, distance: 10.6
click at [420, 307] on textarea "Here is the links for the frozen chicken breast: Tay’s [URL][DOMAIN_NAME] New M…" at bounding box center [505, 270] width 311 height 100
click at [434, 313] on textarea "Here is the links for the frozen chicken breast: Tay’s [URL][DOMAIN_NAME] New M…" at bounding box center [505, 270] width 311 height 100
click at [560, 296] on textarea "Here is the links for the frozen chicken breast: Tay’s [URL][DOMAIN_NAME] New M…" at bounding box center [505, 270] width 311 height 100
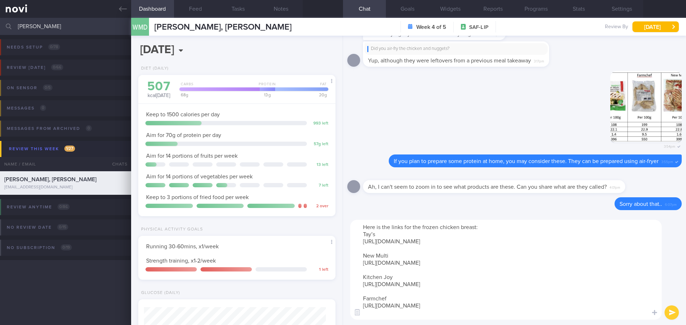
type textarea "Here is the links for the frozen chicken breast: Tay’s [URL][DOMAIN_NAME] New M…"
click at [668, 314] on button "submit" at bounding box center [671, 313] width 14 height 14
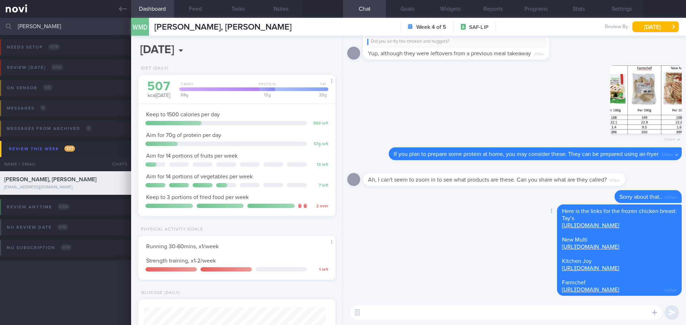
click at [395, 238] on div "Delete Here is the links for the frozen chicken breast: Tay’s [URL][DOMAIN_NAME…" at bounding box center [514, 253] width 334 height 96
drag, startPoint x: 44, startPoint y: 27, endPoint x: -9, endPoint y: 34, distance: 53.7
click at [0, 34] on html "You are offline! Some functionality will be unavailable Patients New Users Coac…" at bounding box center [343, 162] width 686 height 325
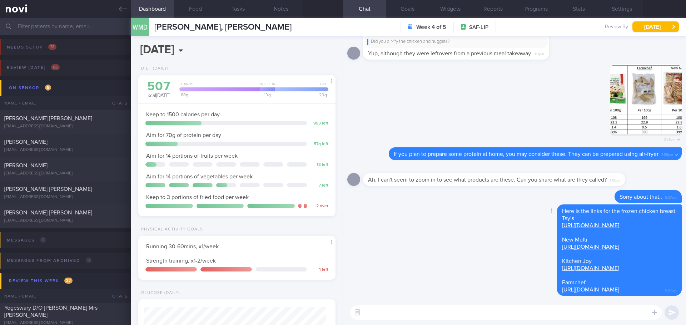
click at [385, 228] on div "Delete Here is the links for the frozen chicken breast: Tay’s [URL][DOMAIN_NAME…" at bounding box center [514, 253] width 334 height 96
click at [385, 241] on div "Delete Here is the links for the frozen chicken breast: Tay’s [URL][DOMAIN_NAME…" at bounding box center [514, 253] width 334 height 96
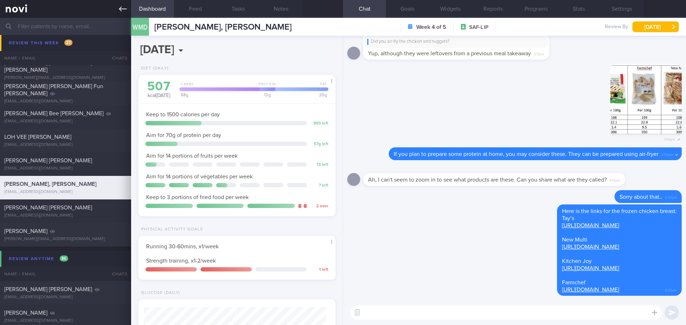
scroll to position [893, 0]
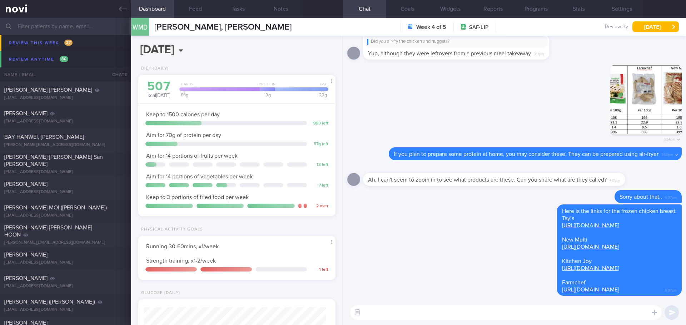
click at [66, 29] on input "text" at bounding box center [343, 26] width 686 height 17
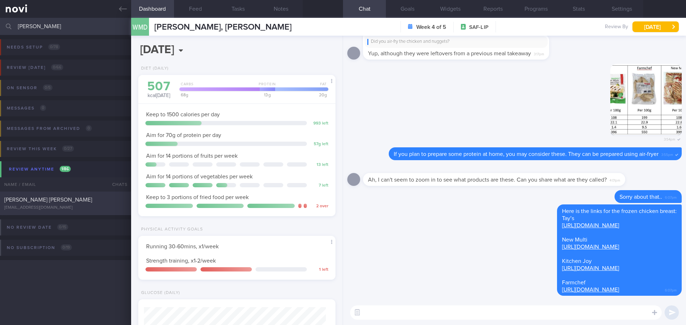
type input "[PERSON_NAME]"
click at [79, 195] on div "[PERSON_NAME] [PERSON_NAME] [EMAIL_ADDRESS][DOMAIN_NAME] [DATE] [DATE] OPTIMUM-…" at bounding box center [343, 204] width 686 height 24
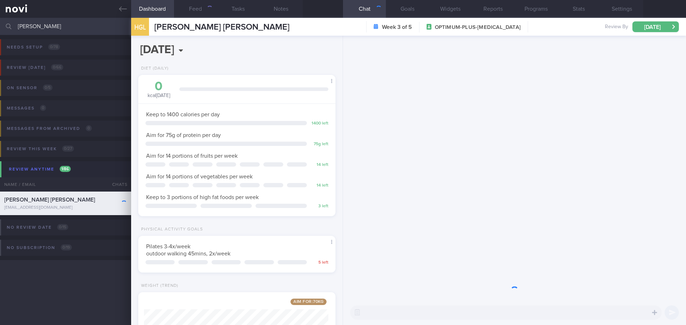
scroll to position [100, 179]
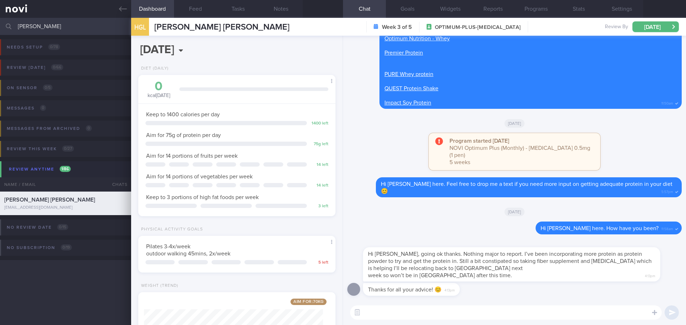
click at [472, 315] on textarea at bounding box center [505, 313] width 311 height 14
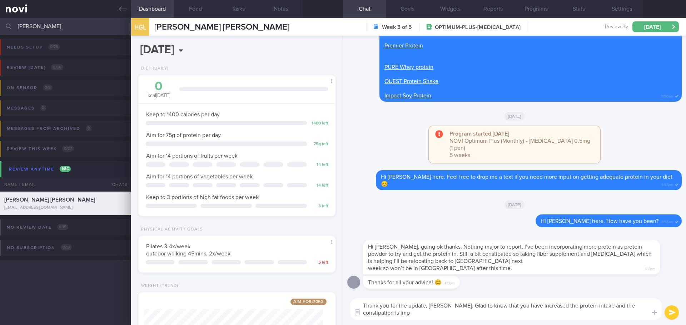
scroll to position [0, 0]
click at [586, 317] on textarea "Thank you for the update, [PERSON_NAME]. Glad to know that you have increased t…" at bounding box center [505, 308] width 311 height 21
drag, startPoint x: 496, startPoint y: 314, endPoint x: 608, endPoint y: 323, distance: 113.2
click at [608, 323] on div "Thank you for the update, [PERSON_NAME]. Glad to know that you have increased t…" at bounding box center [514, 309] width 343 height 32
click at [610, 316] on textarea "Thank you for the update, [PERSON_NAME]. Glad to know that you have increased t…" at bounding box center [505, 308] width 311 height 21
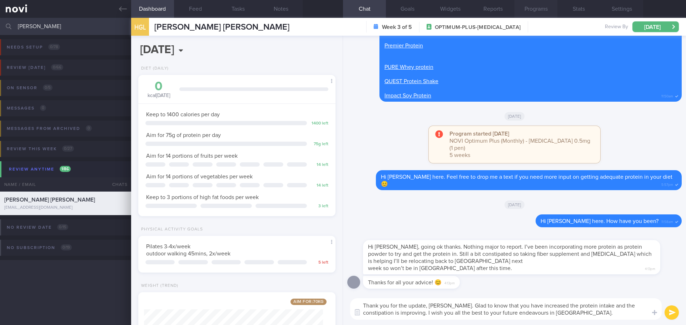
click at [536, 10] on button "Programs" at bounding box center [535, 9] width 43 height 18
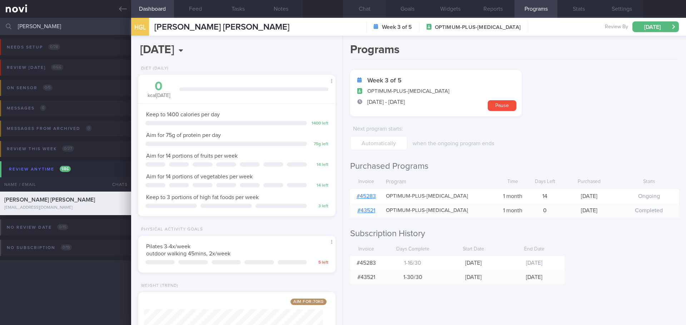
click at [361, 13] on button "Chat" at bounding box center [364, 9] width 43 height 18
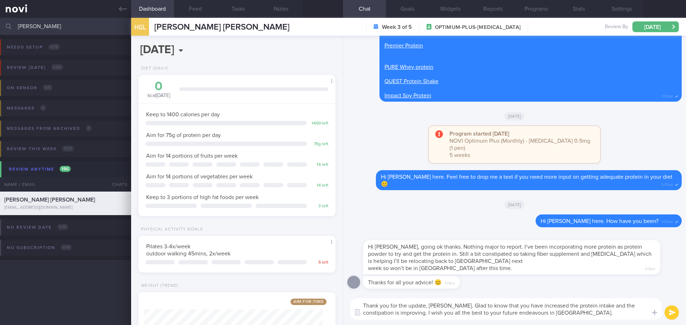
click at [552, 312] on textarea "Thank you for the update, [PERSON_NAME]. Glad to know that you have increased t…" at bounding box center [505, 308] width 311 height 21
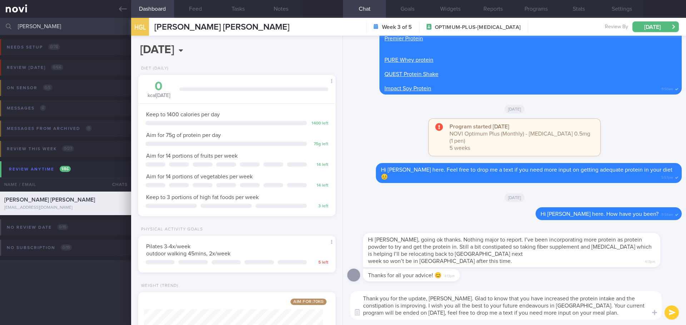
drag, startPoint x: 556, startPoint y: 313, endPoint x: 355, endPoint y: 280, distance: 203.4
click at [355, 280] on div "Thanks for all your advice! 😊 4:13pm Hi [PERSON_NAME], going ok thanks. Nothing…" at bounding box center [514, 181] width 343 height 290
click at [547, 304] on textarea "Thank you for the update, [PERSON_NAME]. Glad to know that you have increased t…" at bounding box center [505, 305] width 311 height 29
click at [511, 298] on textarea "Thank you for the update, [PERSON_NAME]. Glad to know that you have increased t…" at bounding box center [505, 305] width 311 height 29
click at [533, 298] on textarea "Thank you for the update, [PERSON_NAME]. Glad to know that you have increased t…" at bounding box center [505, 305] width 311 height 29
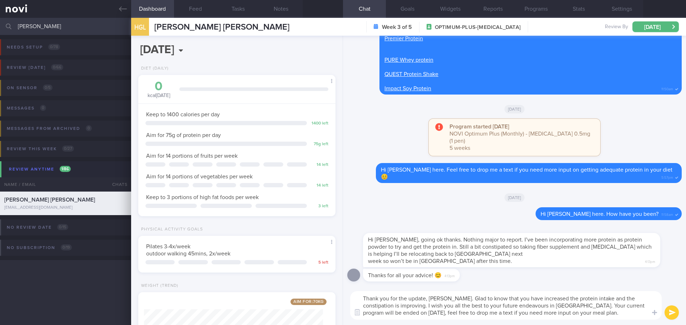
drag, startPoint x: 544, startPoint y: 297, endPoint x: 537, endPoint y: 299, distance: 7.5
click at [537, 299] on textarea "Thank you for the update, [PERSON_NAME]. Glad to know that you have increased t…" at bounding box center [505, 305] width 311 height 29
drag, startPoint x: 605, startPoint y: 298, endPoint x: 596, endPoint y: 297, distance: 9.0
click at [596, 297] on textarea "Thank you for the update, [PERSON_NAME]. Glad to know that you have increased y…" at bounding box center [505, 305] width 311 height 29
drag, startPoint x: 406, startPoint y: 307, endPoint x: 391, endPoint y: 307, distance: 15.4
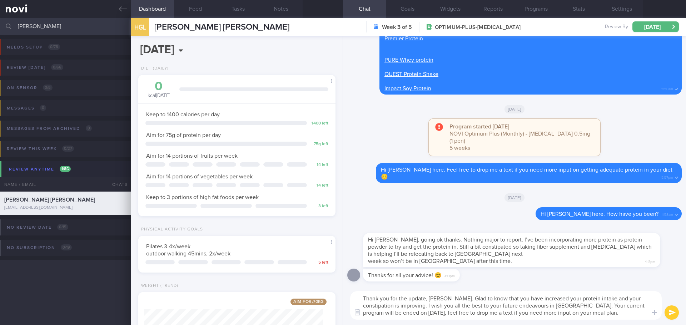
click at [391, 307] on textarea "Thank you for the update, [PERSON_NAME]. Glad to know that you have increased y…" at bounding box center [505, 305] width 311 height 29
click at [456, 304] on textarea "Thank you for the update, [PERSON_NAME]. Glad to know that you have increased y…" at bounding box center [505, 305] width 311 height 29
click at [618, 306] on textarea "Thank you for the update, [PERSON_NAME]. Glad to know that you have increased y…" at bounding box center [505, 305] width 311 height 29
click at [628, 303] on textarea "Thank you for the update, [PERSON_NAME]. Glad to know that you have increased y…" at bounding box center [505, 305] width 311 height 29
click at [387, 312] on textarea "Thank you for the update, [PERSON_NAME]. Glad to know that you have increased y…" at bounding box center [505, 305] width 311 height 29
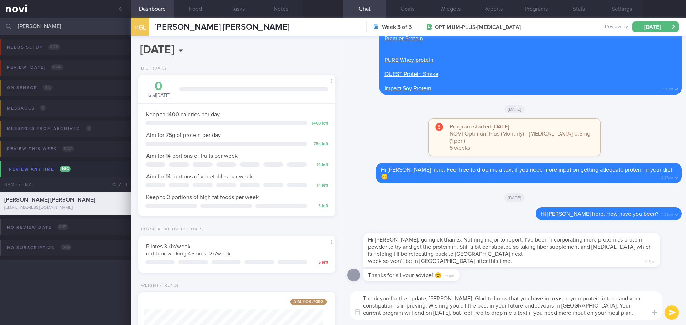
drag, startPoint x: 505, startPoint y: 312, endPoint x: 491, endPoint y: 313, distance: 13.2
click at [491, 313] on textarea "Thank you for the update, [PERSON_NAME]. Glad to know that you have increased y…" at bounding box center [505, 305] width 311 height 29
click at [580, 312] on textarea "Thank you for the update, [PERSON_NAME]. Glad to know that you have increased y…" at bounding box center [505, 305] width 311 height 29
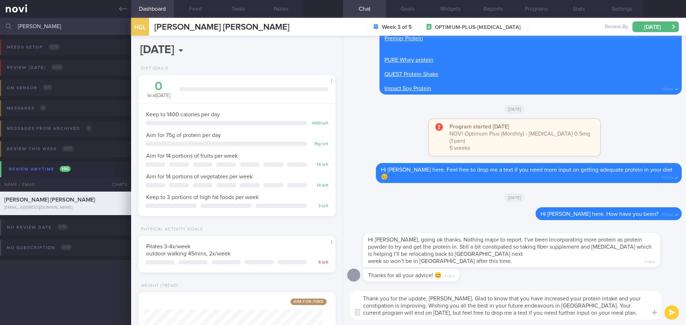
click at [580, 312] on textarea "Thank you for the update, [PERSON_NAME]. Glad to know that you have increased y…" at bounding box center [505, 305] width 311 height 29
click at [600, 315] on textarea "Thank you for the update, [PERSON_NAME]. Glad to know that you have increased y…" at bounding box center [505, 305] width 311 height 29
type textarea "Thank you for the update, [PERSON_NAME]. Glad to know that you have increased y…"
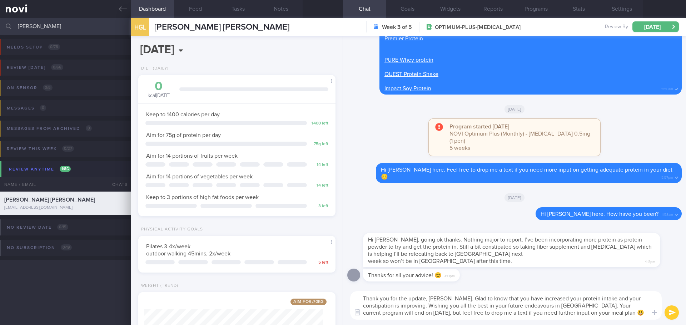
click at [669, 311] on button "submit" at bounding box center [671, 313] width 14 height 14
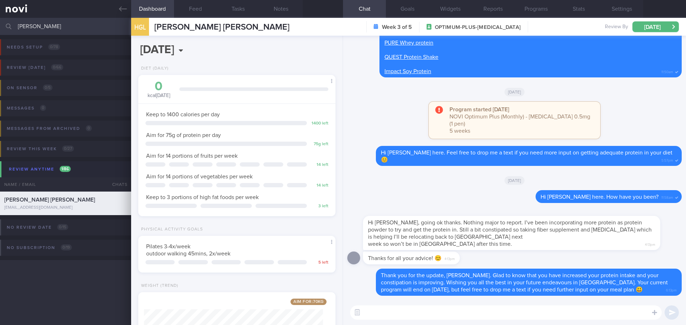
drag, startPoint x: 33, startPoint y: 25, endPoint x: 11, endPoint y: 27, distance: 21.9
click at [11, 27] on div "[PERSON_NAME] Assigned patients Assigned patients All active patients Archived …" at bounding box center [343, 26] width 686 height 17
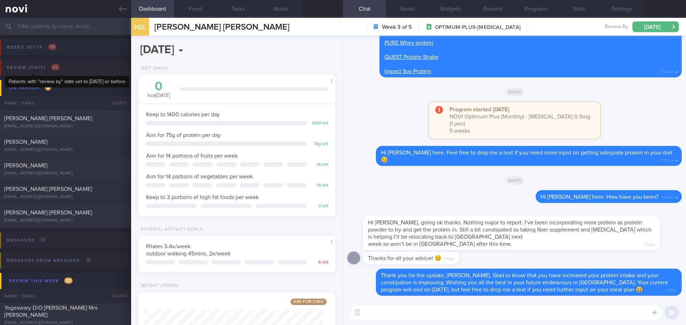
click at [34, 59] on button "Needs setup 78" at bounding box center [342, 49] width 688 height 20
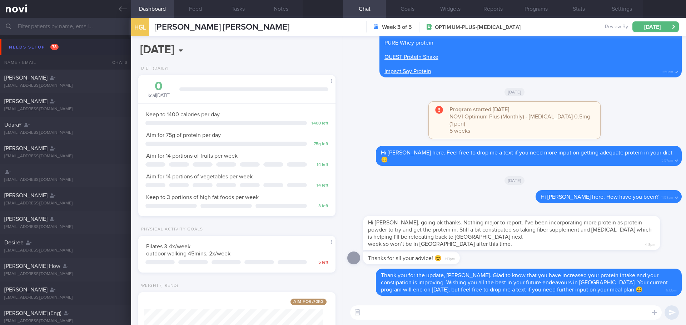
click at [39, 51] on div "Needs setup 78" at bounding box center [33, 47] width 53 height 10
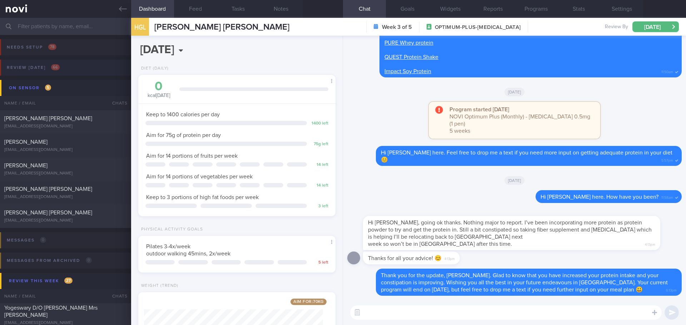
click at [42, 73] on button "Review [DATE] 66" at bounding box center [342, 70] width 688 height 20
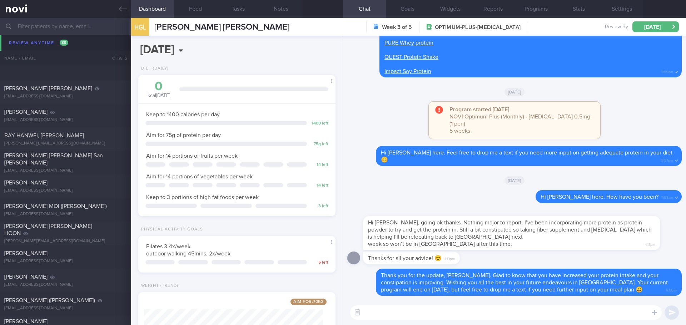
scroll to position [2678, 0]
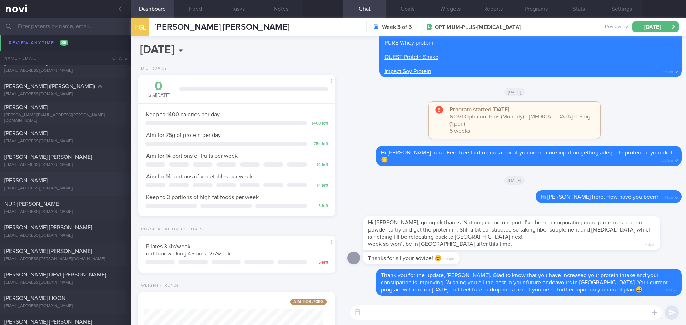
click at [74, 184] on div "[PERSON_NAME] [EMAIL_ADDRESS][DOMAIN_NAME]" at bounding box center [65, 184] width 131 height 14
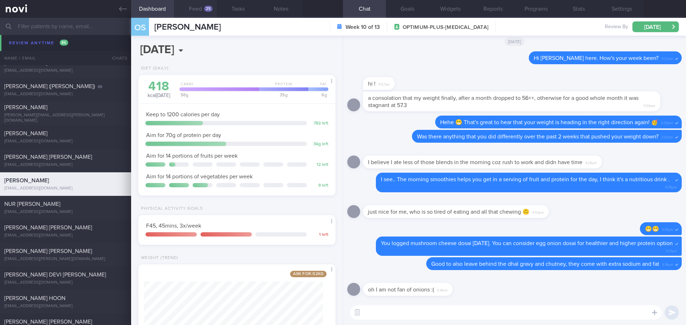
click at [206, 7] on div "25" at bounding box center [208, 9] width 9 height 6
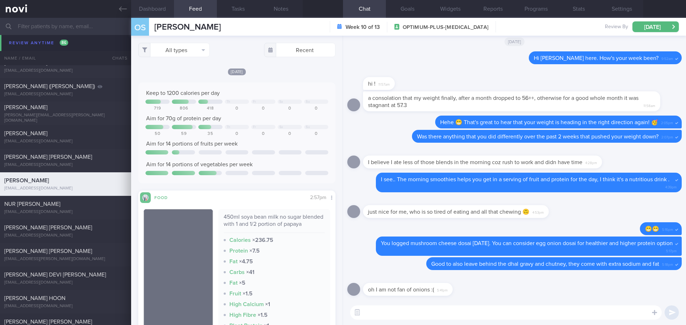
click at [159, 10] on button "Dashboard" at bounding box center [152, 9] width 43 height 18
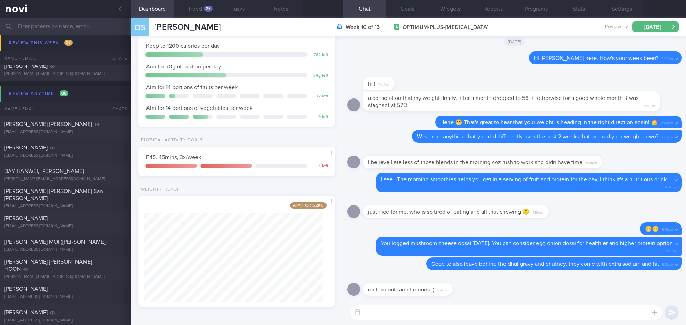
scroll to position [2249, 0]
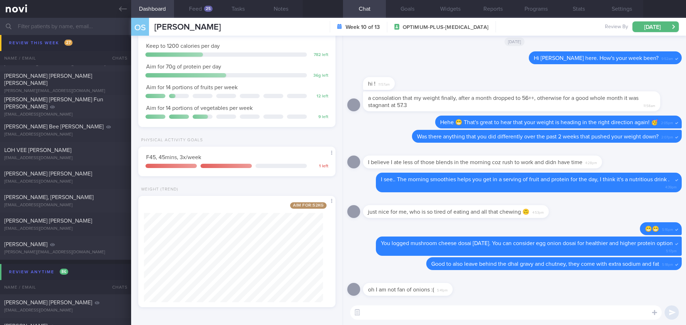
click at [40, 45] on div "[GEOGRAPHIC_DATA], [PERSON_NAME] [EMAIL_ADDRESS][DOMAIN_NAME] [DATE] [DATE] SAF…" at bounding box center [343, 36] width 686 height 24
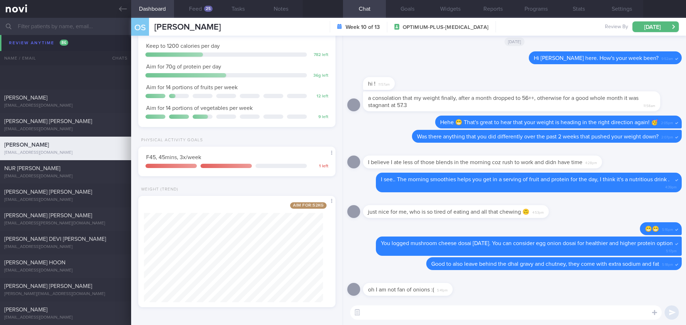
scroll to position [2928, 0]
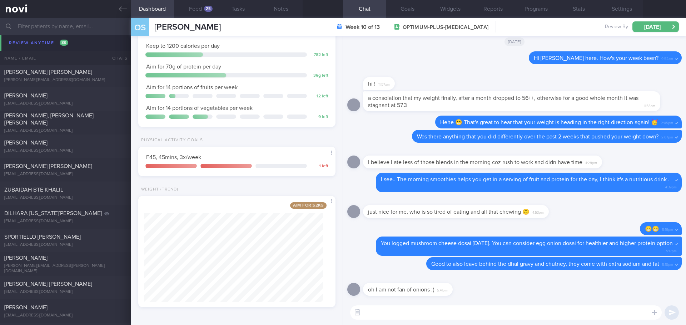
click at [47, 25] on input "text" at bounding box center [343, 26] width 686 height 17
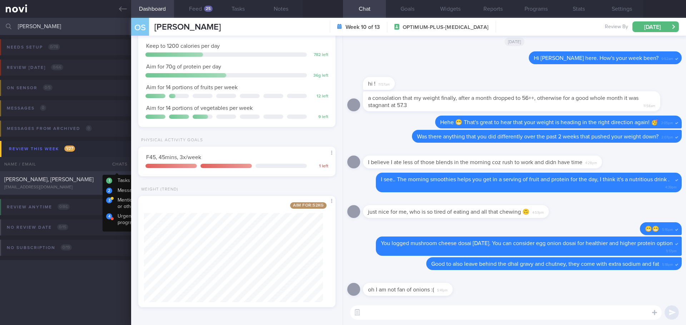
type input "[PERSON_NAME]"
click at [106, 175] on div "[PERSON_NAME], [PERSON_NAME] [EMAIL_ADDRESS][DOMAIN_NAME] [DATE] [DATE] SAF-LIP" at bounding box center [343, 183] width 686 height 24
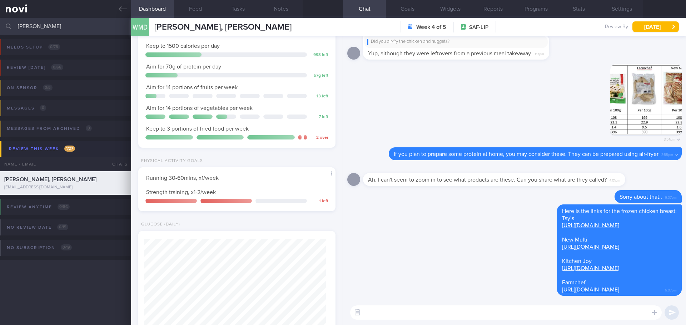
scroll to position [91, 182]
drag, startPoint x: 54, startPoint y: 24, endPoint x: -25, endPoint y: 30, distance: 79.1
click at [0, 30] on html "You are offline! Some functionality will be unavailable Patients New Users Coac…" at bounding box center [343, 162] width 686 height 325
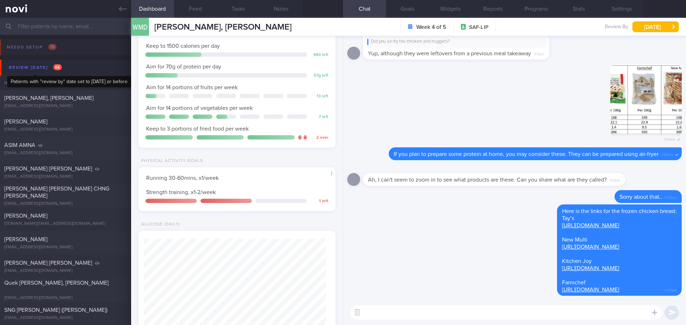
click at [27, 69] on div "Review [DATE] 66" at bounding box center [35, 68] width 56 height 10
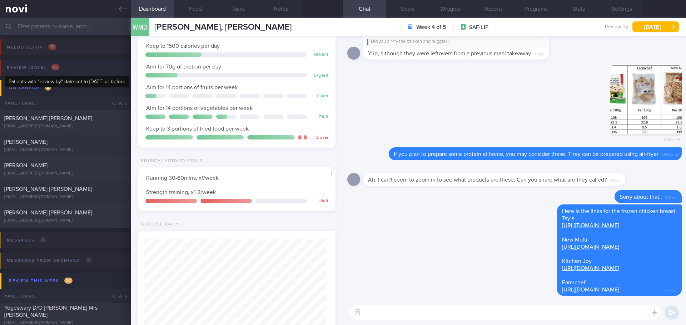
click at [29, 69] on div "Review [DATE] 66" at bounding box center [33, 68] width 56 height 10
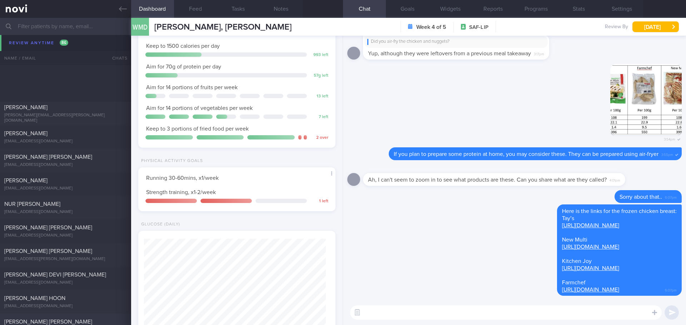
scroll to position [2892, 0]
